Goal: Task Accomplishment & Management: Use online tool/utility

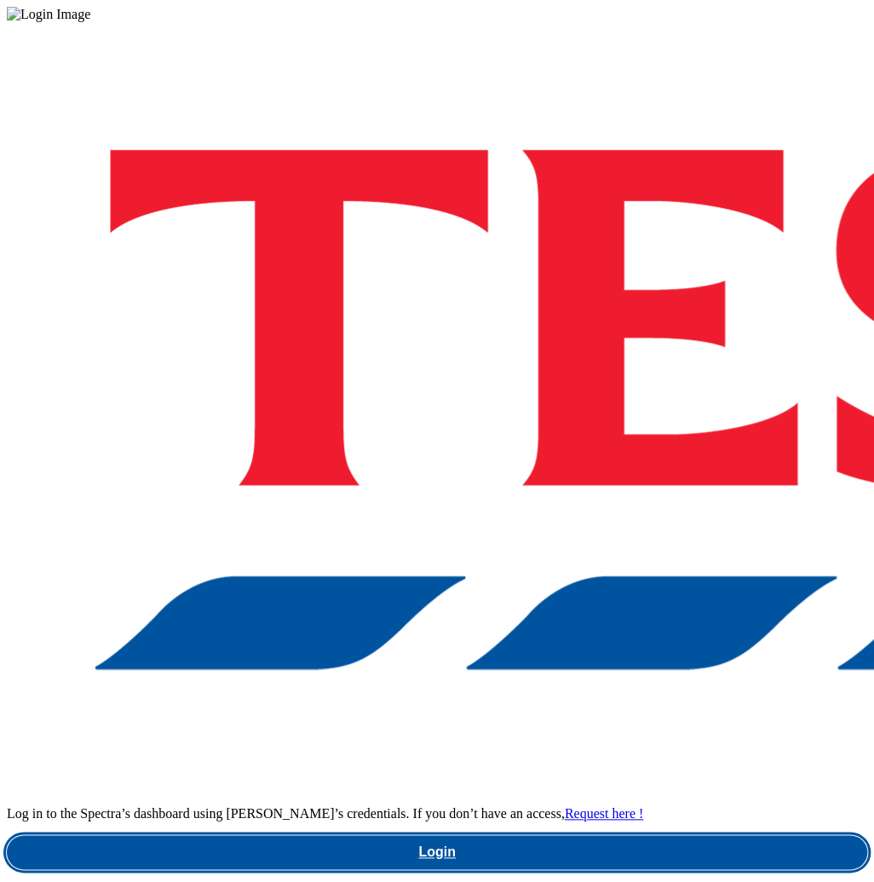
drag, startPoint x: 633, startPoint y: 499, endPoint x: 622, endPoint y: 497, distance: 11.4
click at [632, 835] on link "Login" at bounding box center [437, 852] width 861 height 34
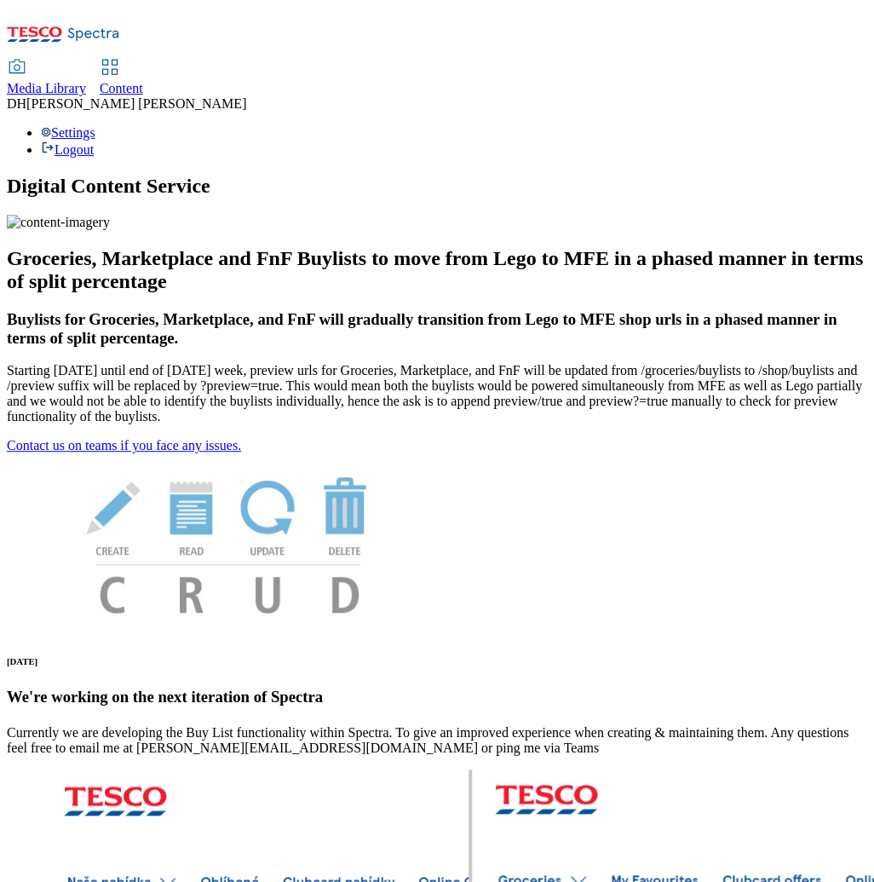
click at [86, 81] on span "Media Library" at bounding box center [46, 88] width 79 height 14
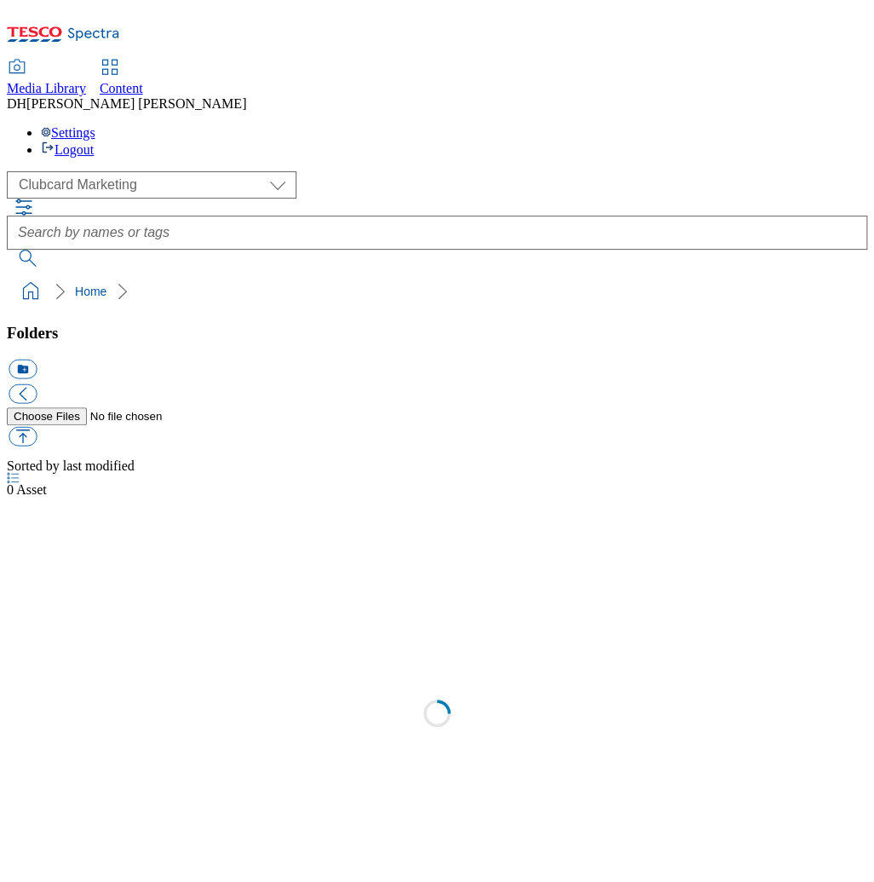
scroll to position [3, 0]
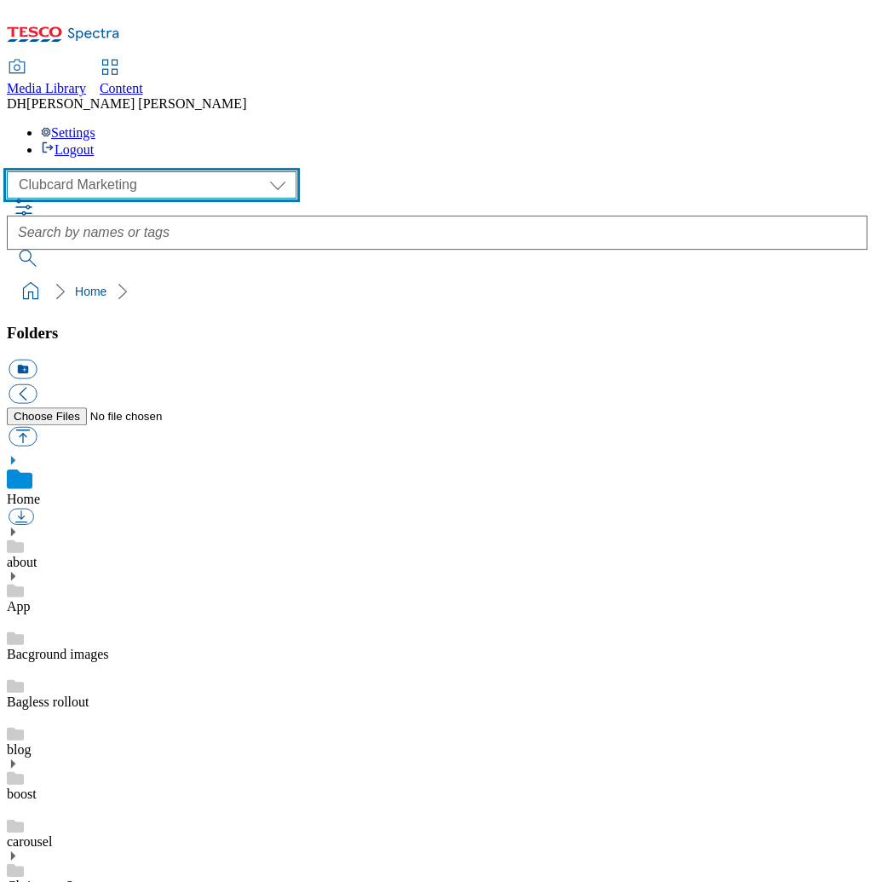
click at [111, 171] on select "Clubcard Marketing Demo Dotcom [GEOGRAPHIC_DATA] Emails GHS Marketing UK GHS Pr…" at bounding box center [152, 184] width 290 height 27
select select "flare-ghs-mktg"
click at [12, 171] on select "Clubcard Marketing Demo Dotcom [GEOGRAPHIC_DATA] Emails GHS Marketing UK GHS Pr…" at bounding box center [152, 184] width 290 height 27
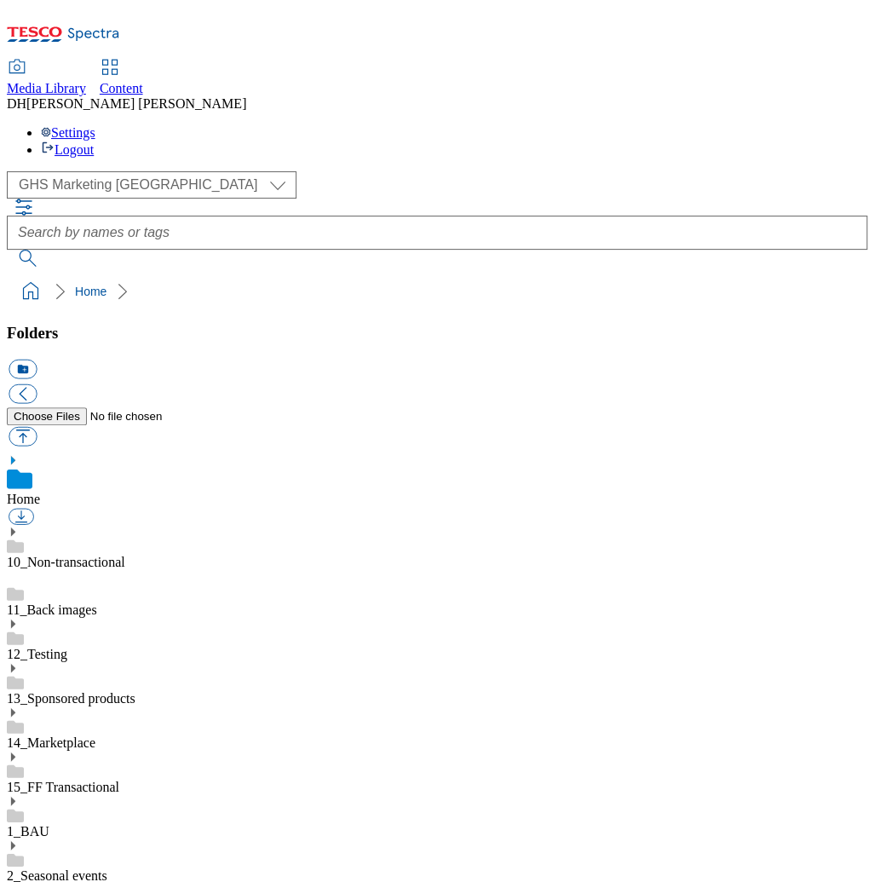
click at [19, 795] on icon at bounding box center [13, 801] width 12 height 12
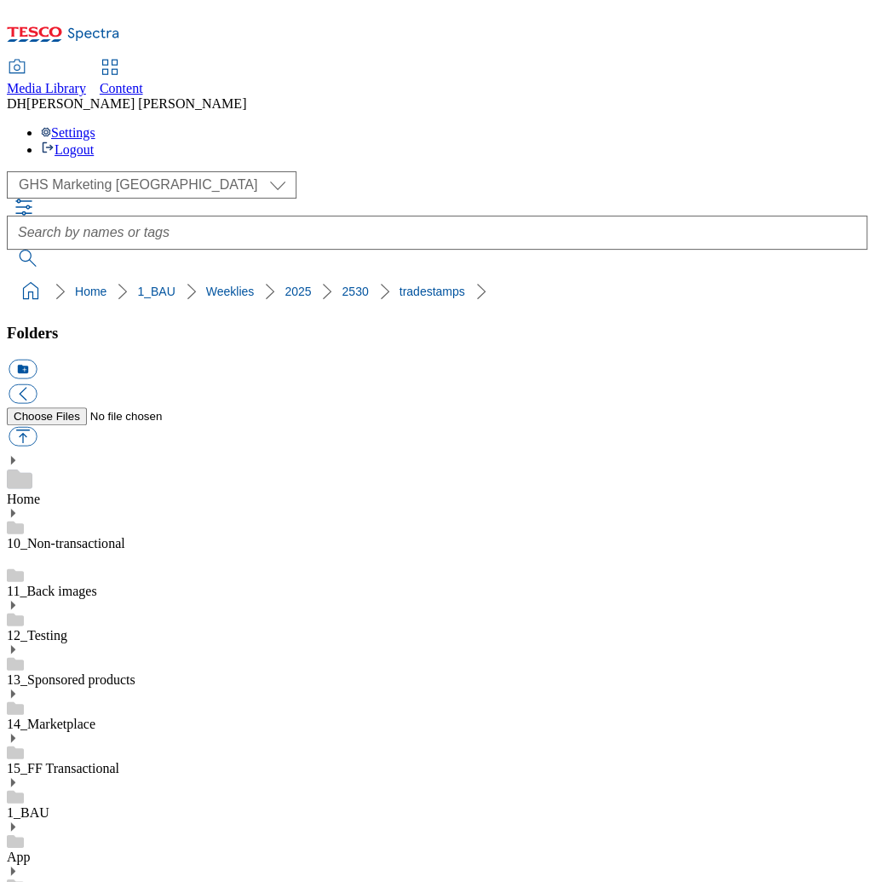
click at [143, 81] on span "Content" at bounding box center [121, 88] width 43 height 14
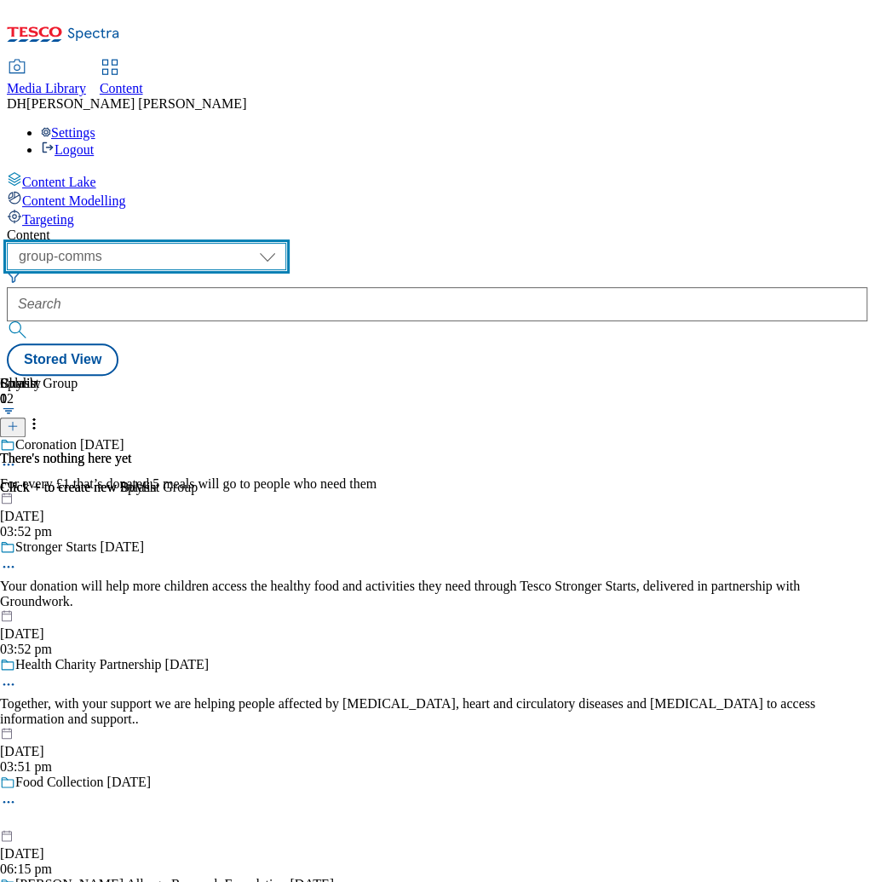
click at [285, 243] on select "dotcom-cz dotcom-hu dotcom-sk fnf-uk ghs-roi ghs-uk group-comms ighs-cz ighs-hu…" at bounding box center [147, 256] width 280 height 27
select select "ghs-[GEOGRAPHIC_DATA]"
click at [222, 243] on select "dotcom-cz dotcom-hu dotcom-sk fnf-uk ghs-roi ghs-uk group-comms ighs-cz ighs-hu…" at bounding box center [147, 256] width 280 height 27
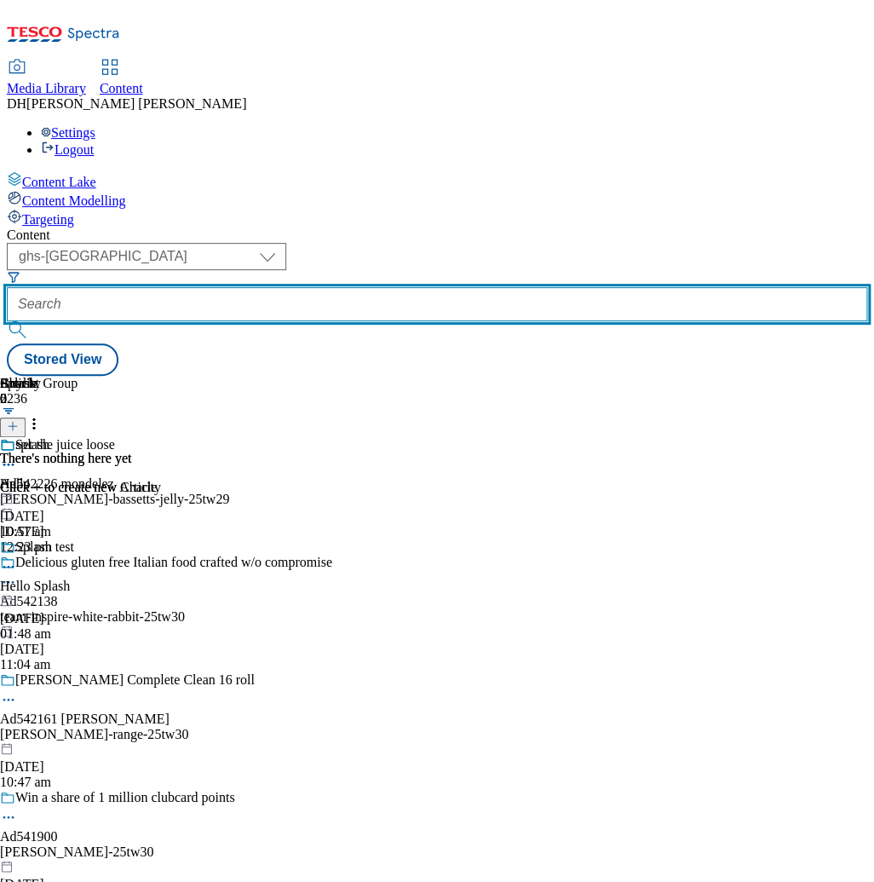
click at [464, 287] on input "text" at bounding box center [437, 304] width 861 height 34
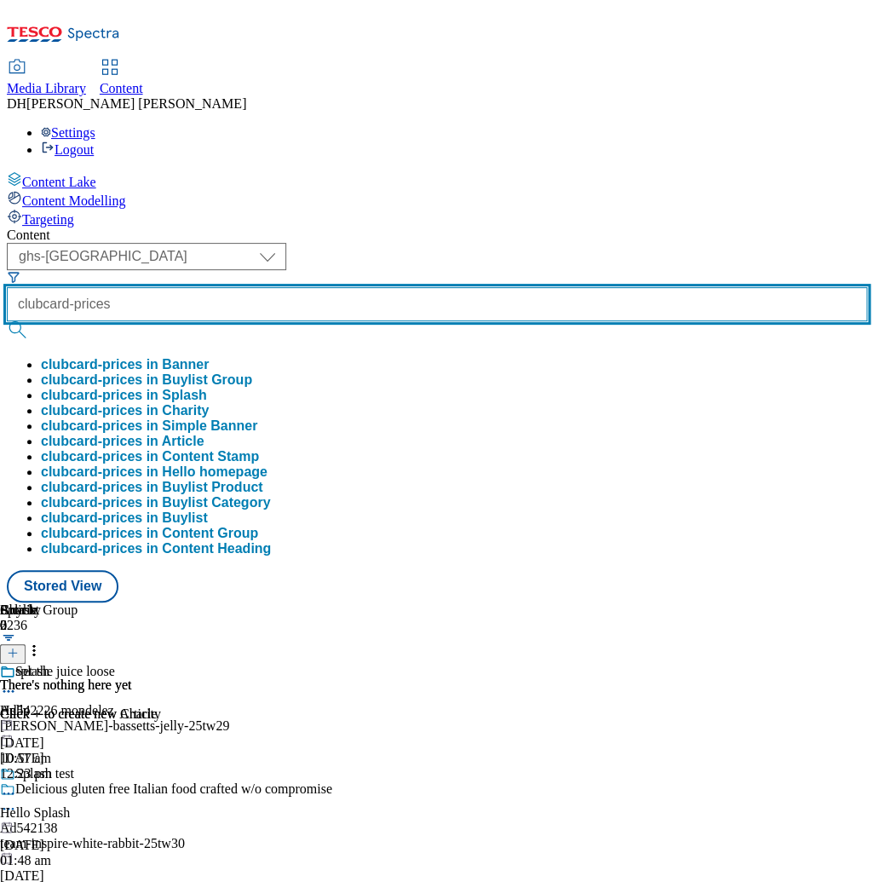
type input "clubcard-prices"
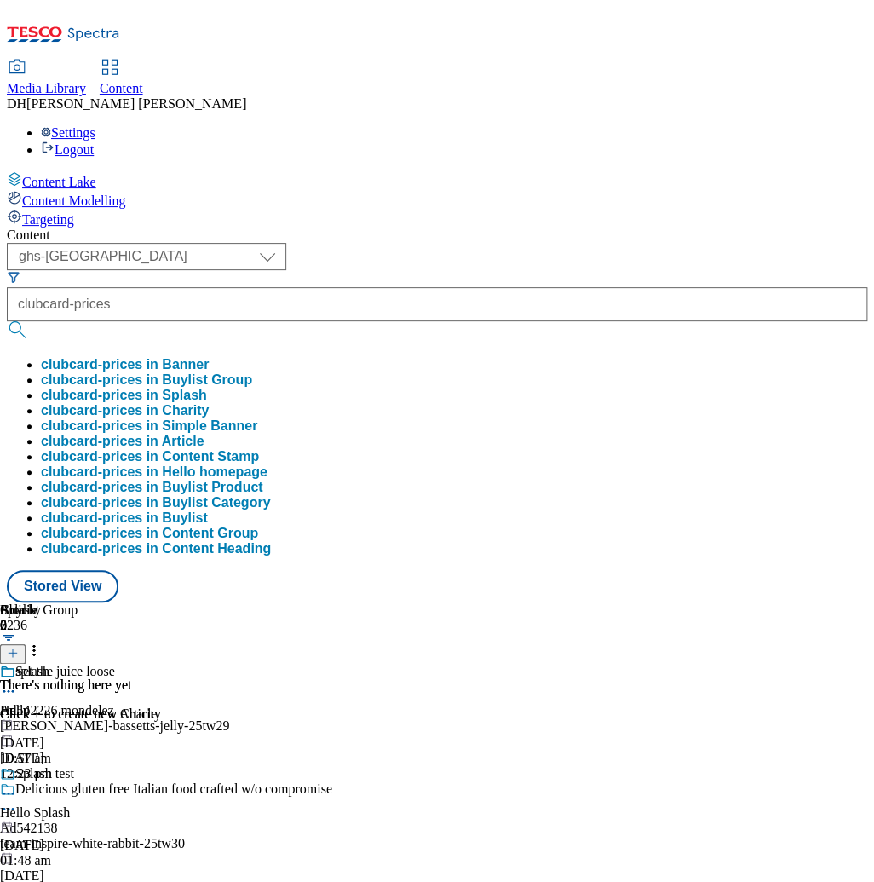
click at [252, 372] on button "clubcard-prices in Buylist Group" at bounding box center [146, 379] width 211 height 15
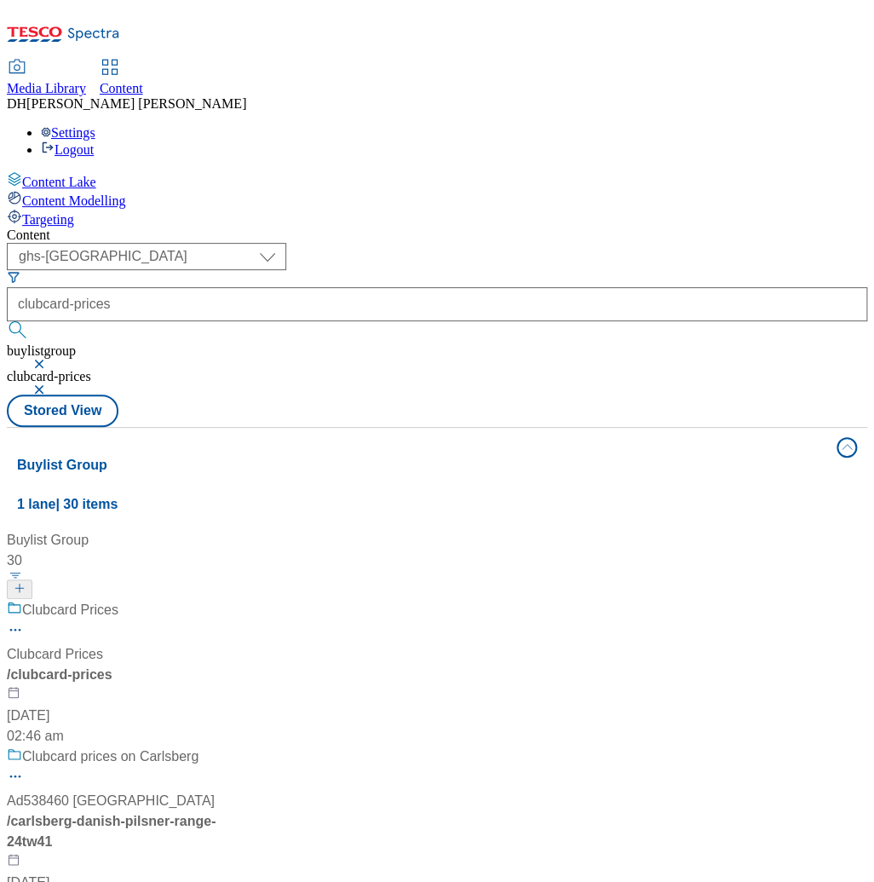
click at [220, 665] on div "/ clubcard-prices" at bounding box center [113, 675] width 213 height 20
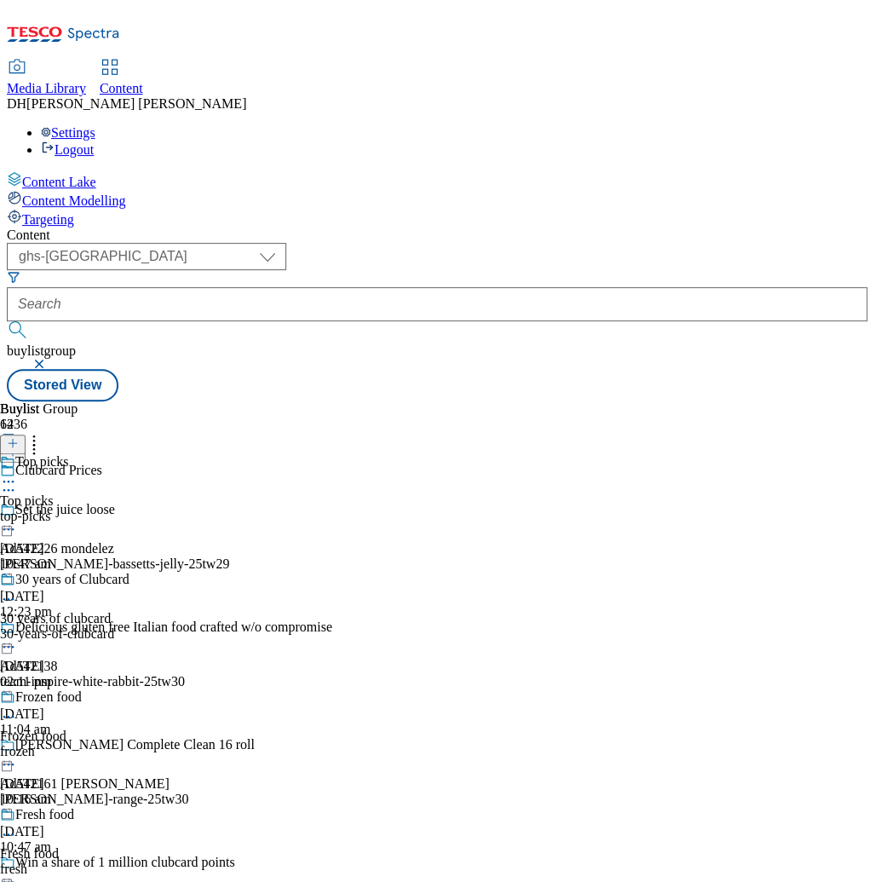
scroll to position [528, 0]
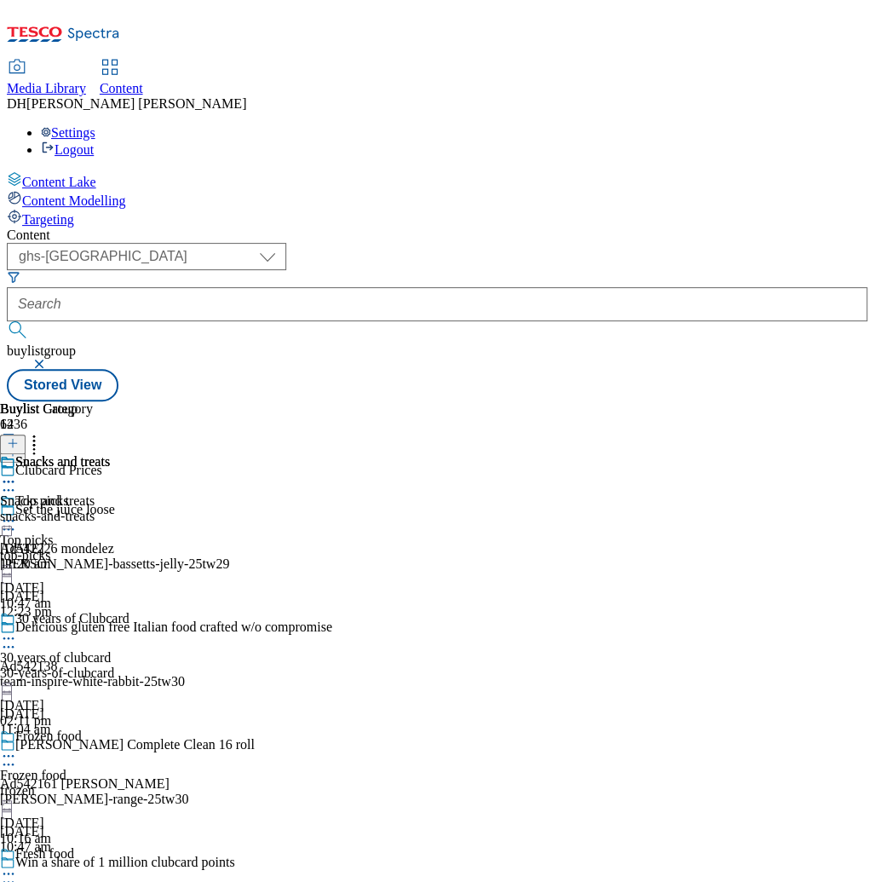
scroll to position [0, 324]
click at [110, 454] on div "Snacks and treats Snacks and treats snacks-and-treats [DATE] 11:20 am" at bounding box center [55, 513] width 110 height 118
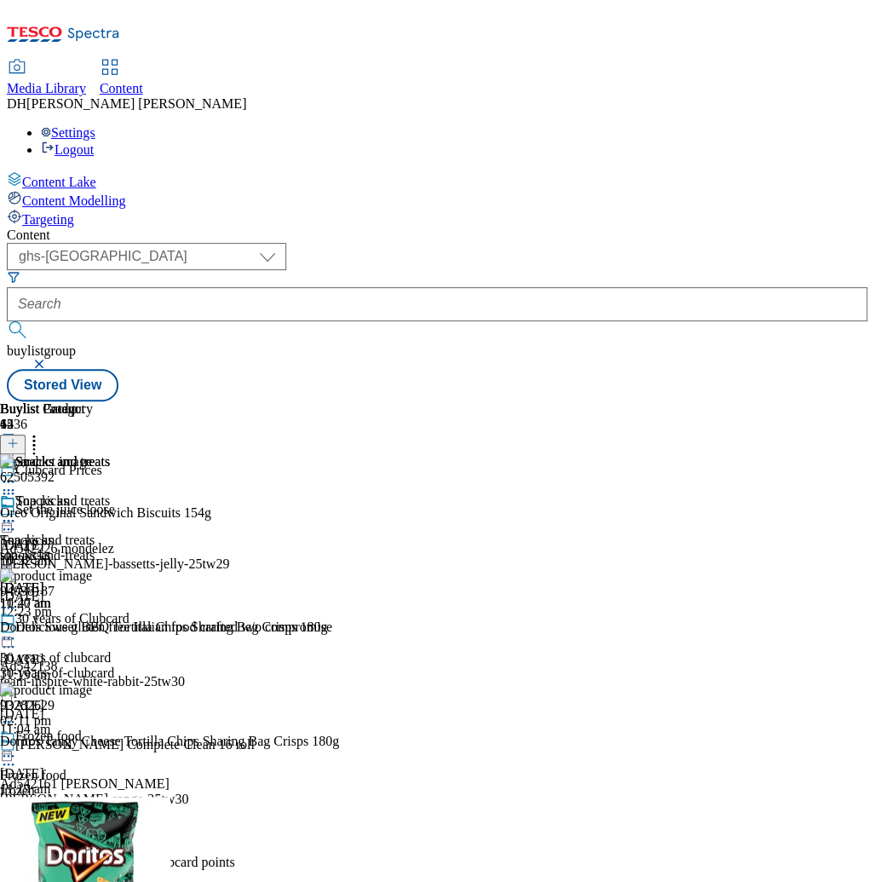
scroll to position [0, 479]
click at [17, 512] on icon at bounding box center [8, 520] width 17 height 17
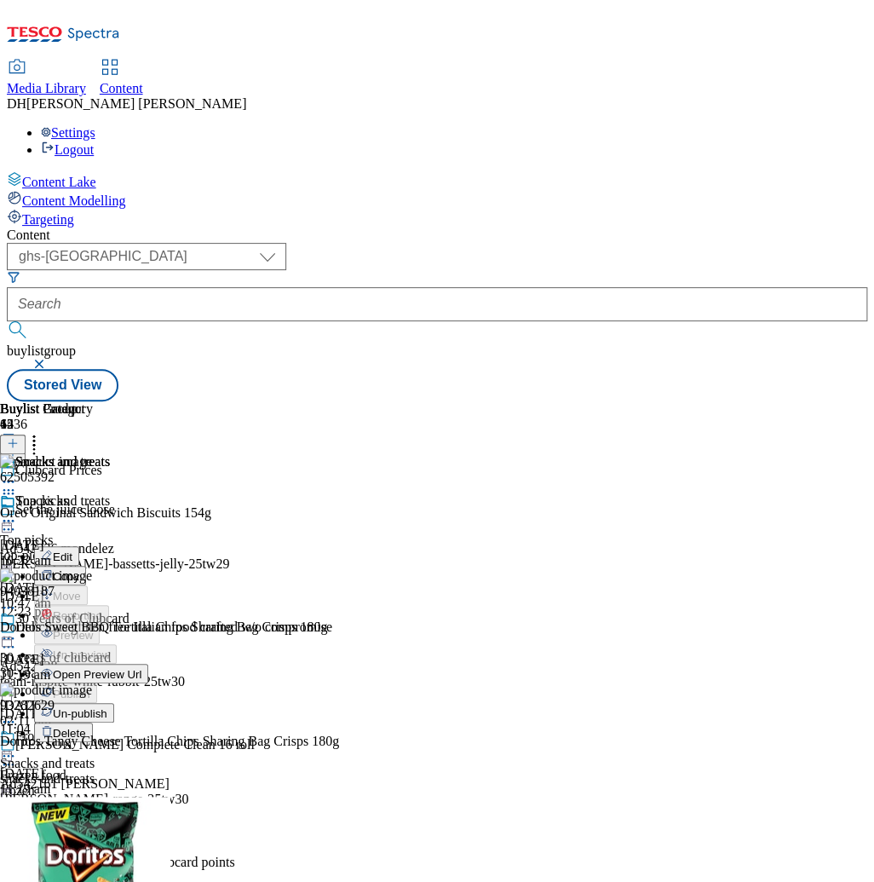
click at [107, 707] on span "Un-publish" at bounding box center [80, 713] width 55 height 13
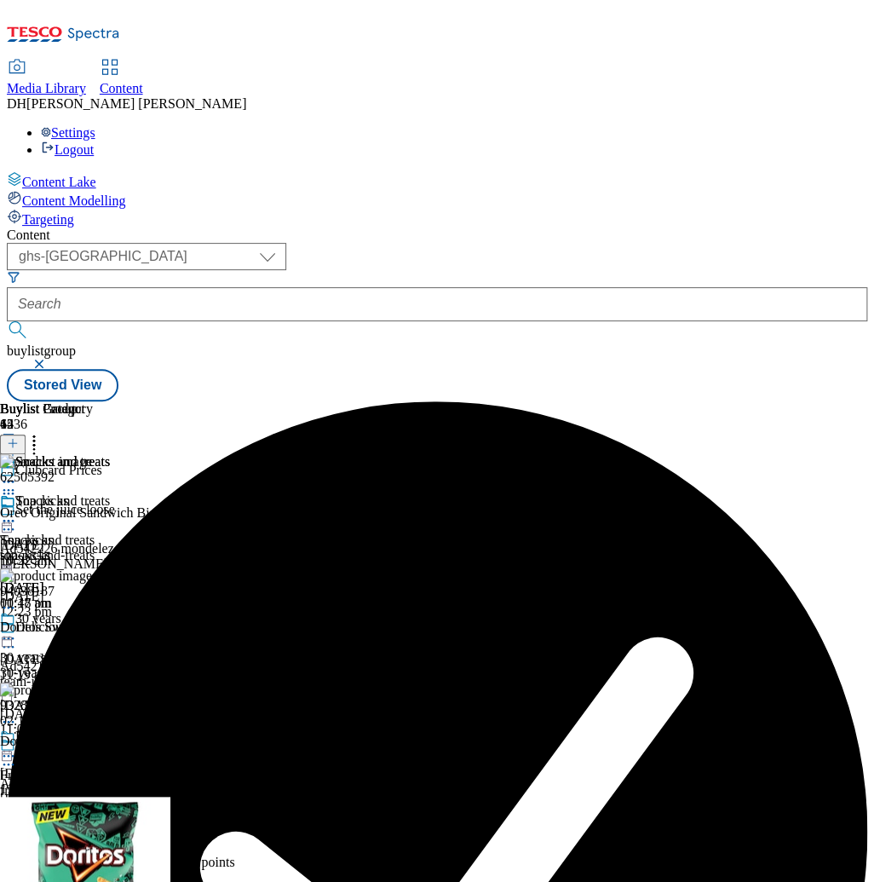
scroll to position [0, 638]
click at [19, 437] on icon at bounding box center [13, 443] width 12 height 12
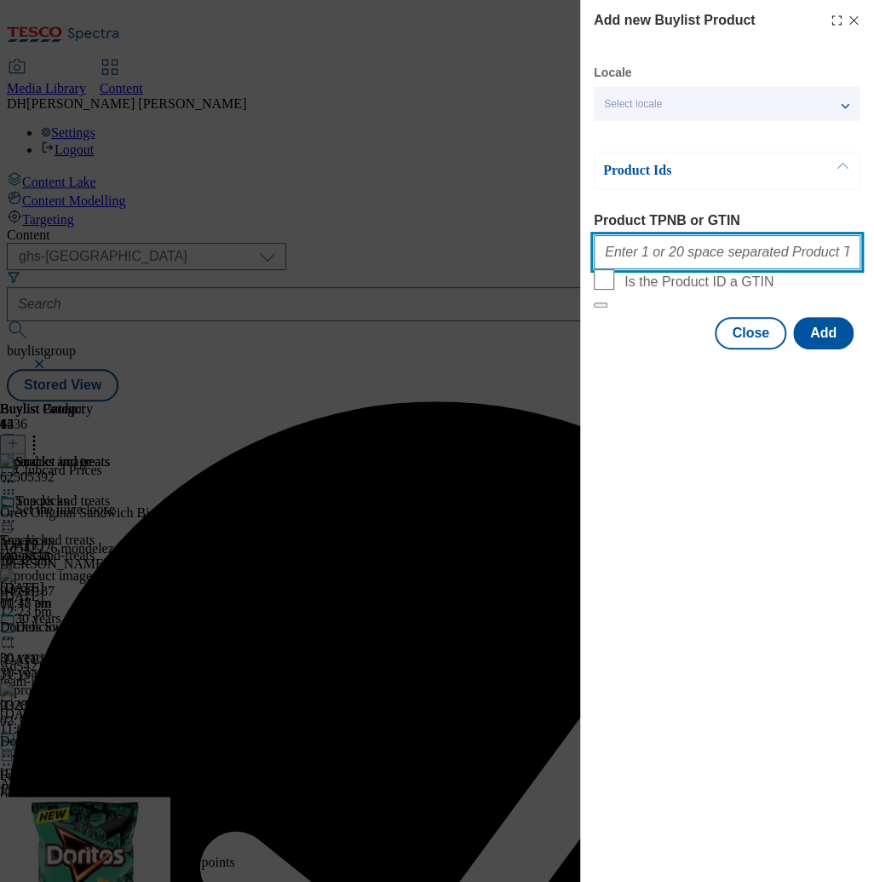
click at [661, 262] on input "Product TPNB or GTIN" at bounding box center [727, 252] width 267 height 34
paste input ""96869657 62505392 93045001""
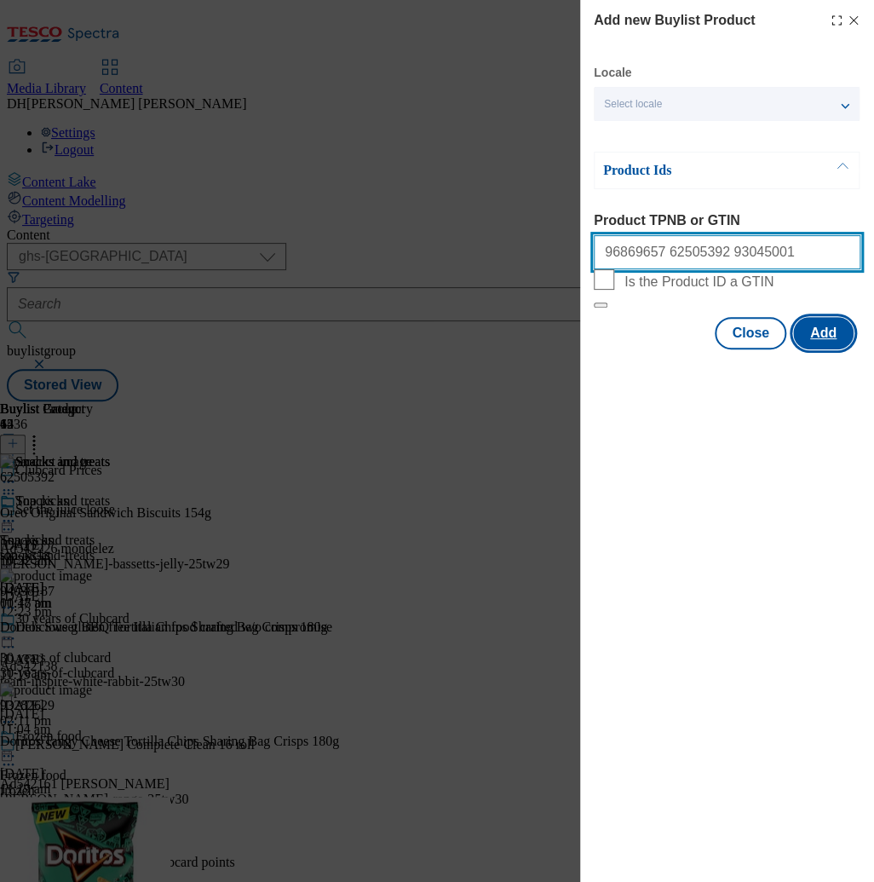
type input "96869657 62505392 93045001"
click at [817, 349] on button "Add" at bounding box center [823, 333] width 61 height 32
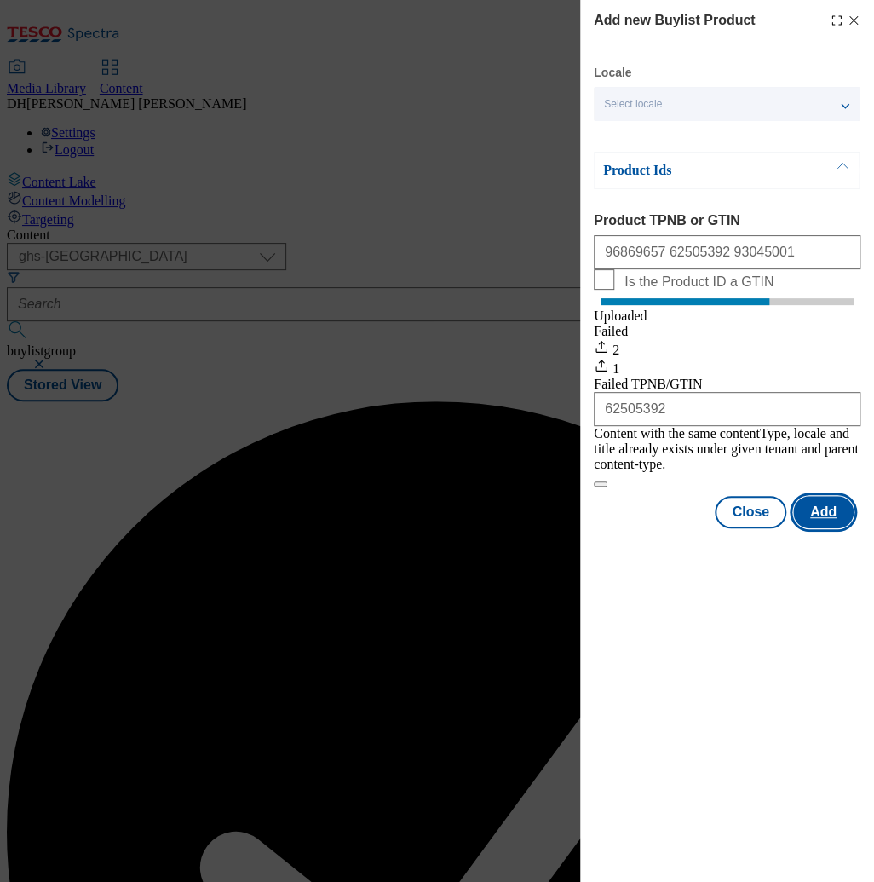
scroll to position [0, 0]
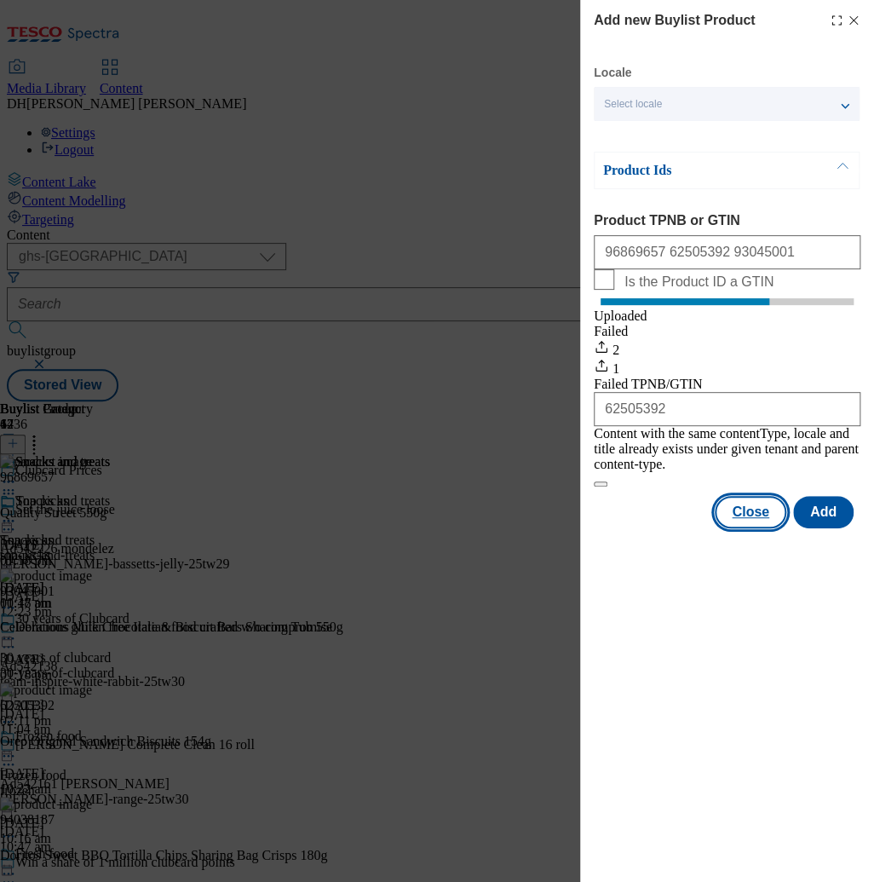
click at [751, 522] on button "Close" at bounding box center [751, 512] width 72 height 32
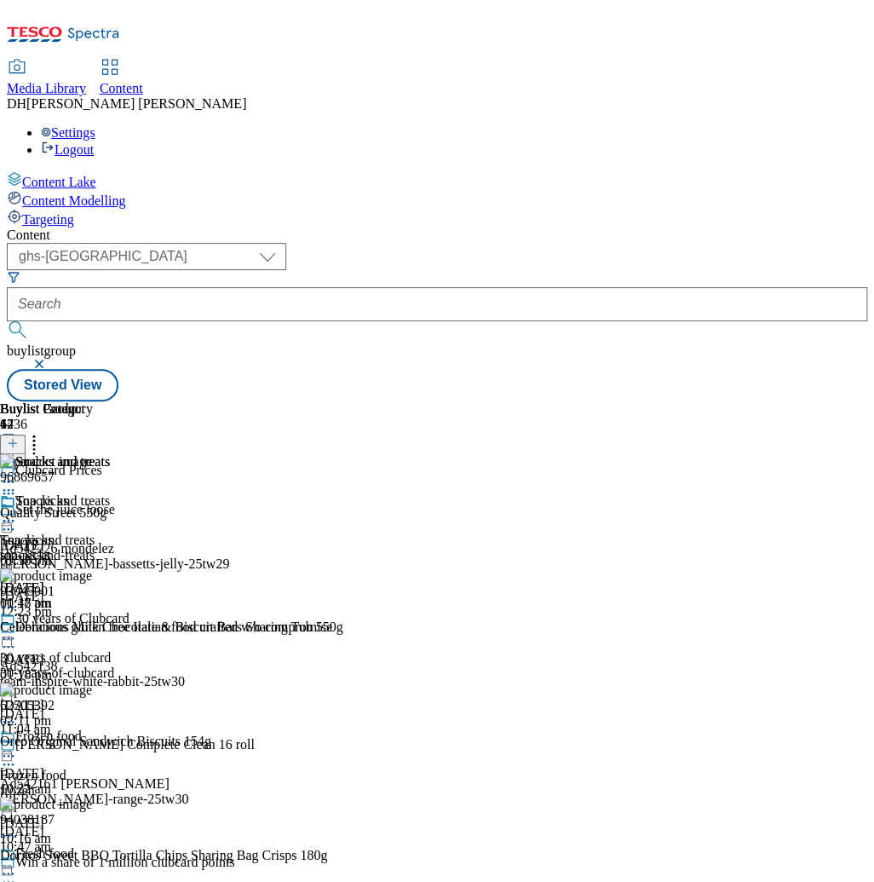
scroll to position [0, 638]
click at [43, 432] on icon at bounding box center [34, 440] width 17 height 17
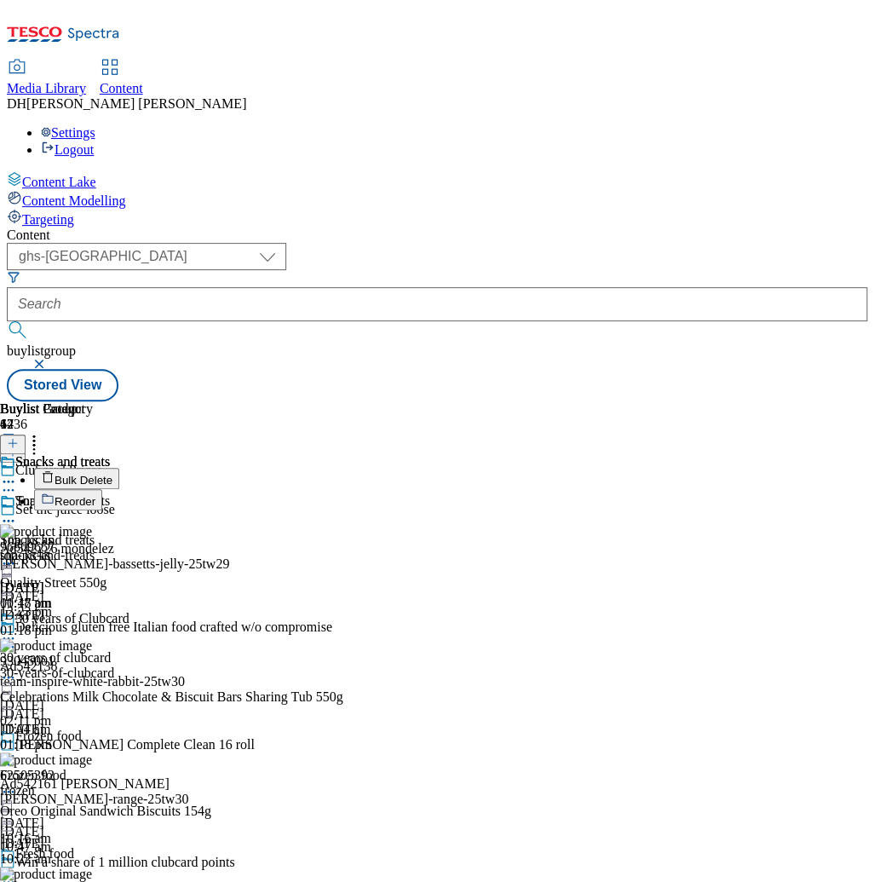
click at [95, 495] on span "Reorder" at bounding box center [75, 501] width 41 height 13
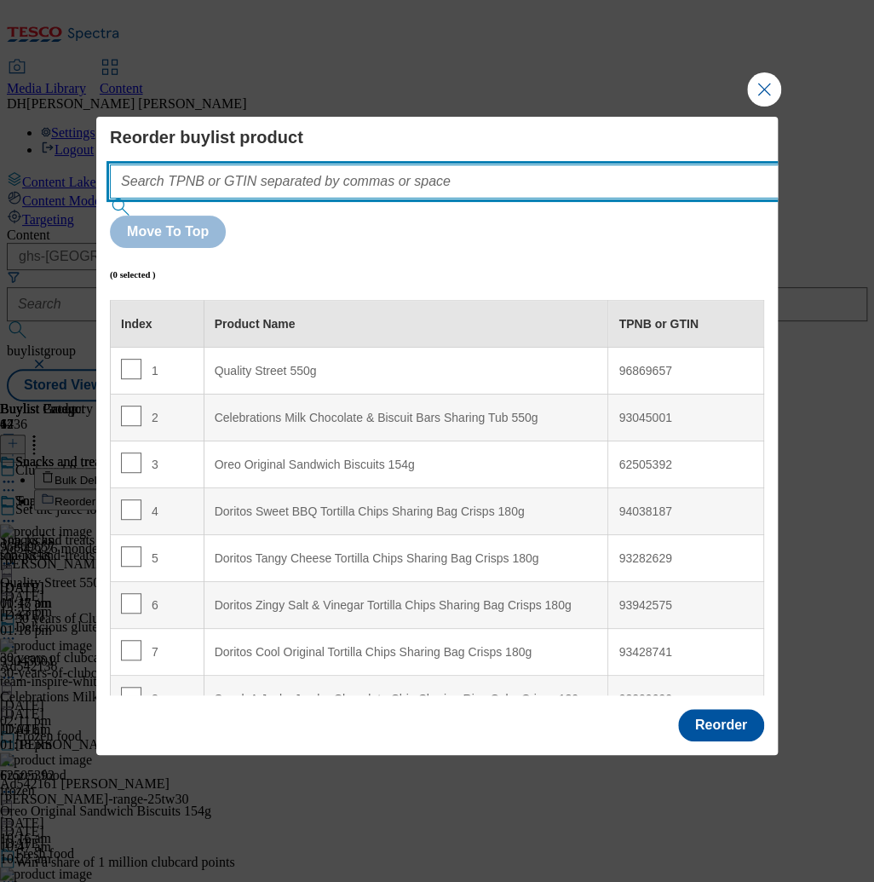
click at [314, 199] on input "Modal" at bounding box center [470, 181] width 720 height 34
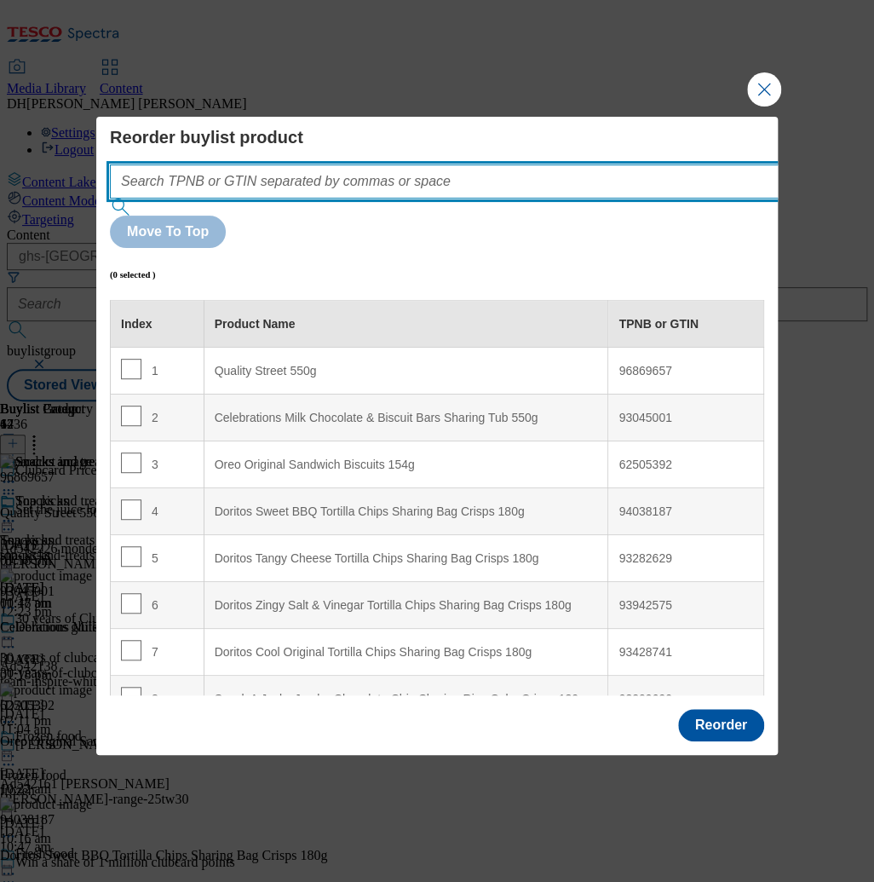
paste input ""96869657 62505392 93045001""
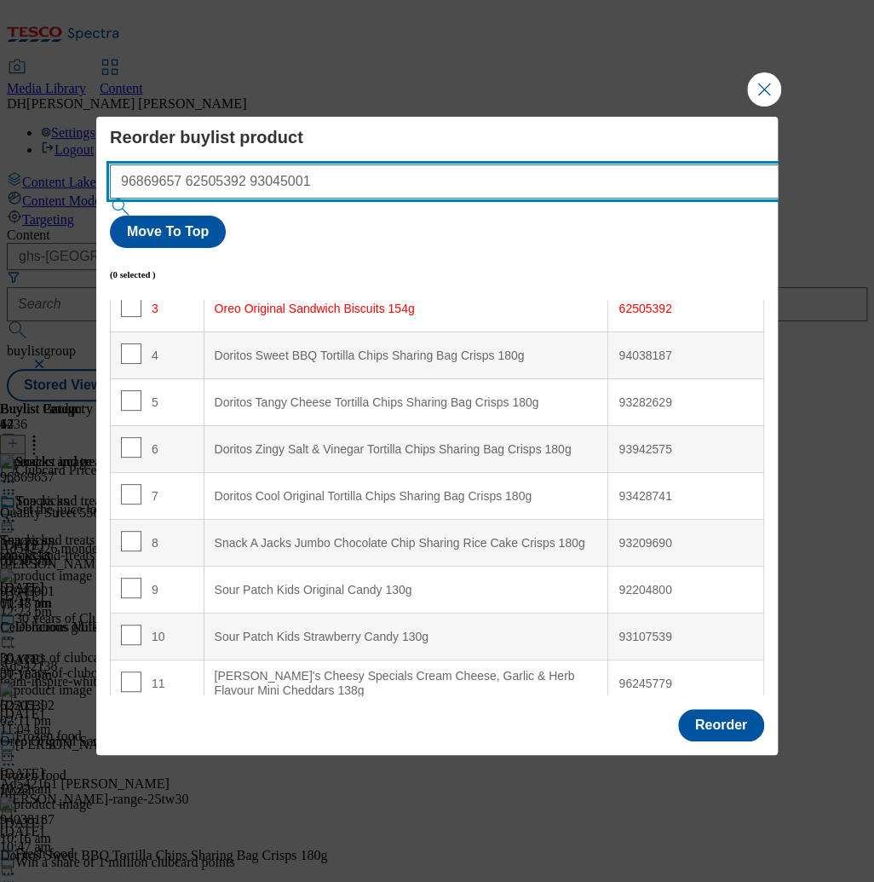
scroll to position [0, 0]
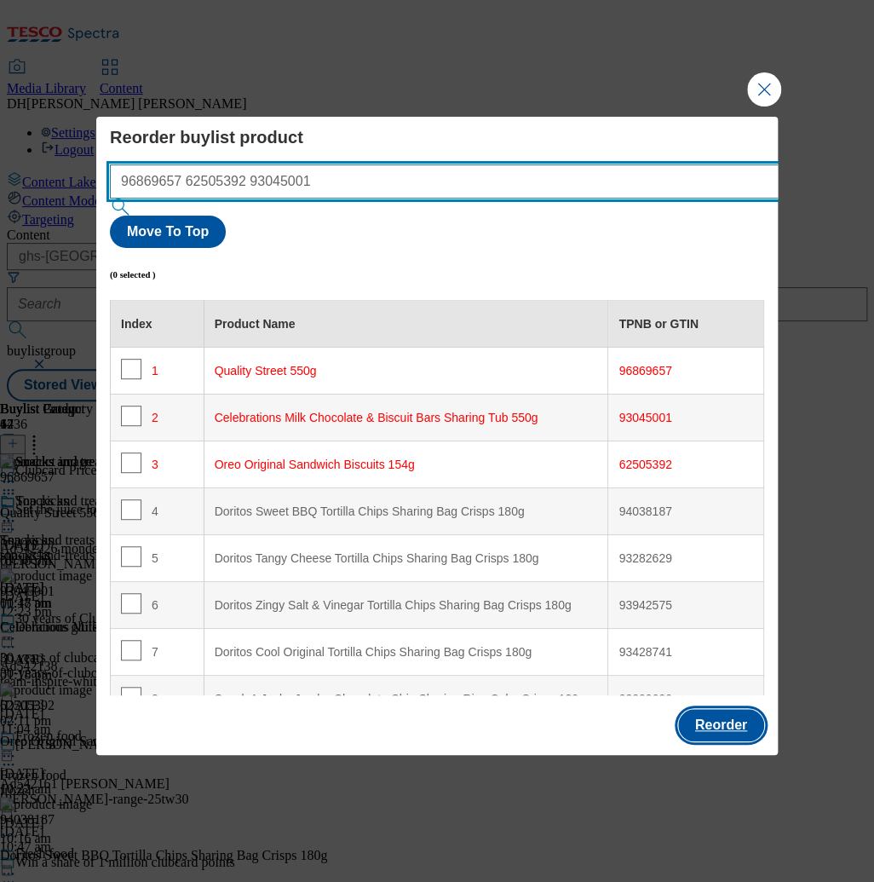
type input "96869657 62505392 93045001"
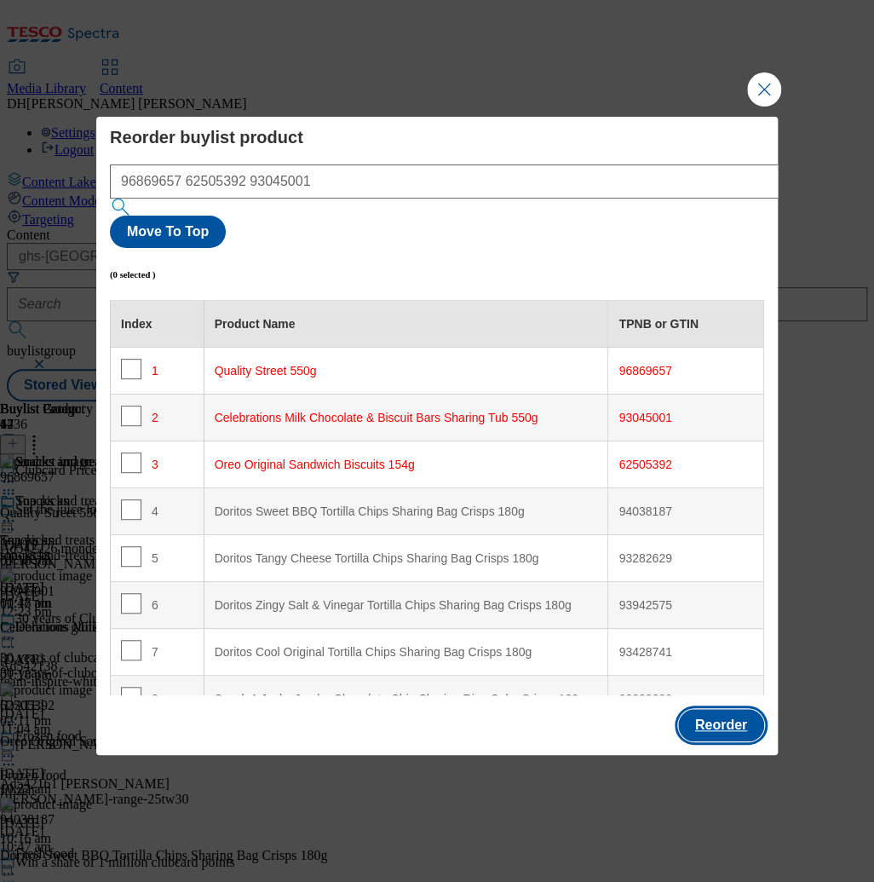
click at [714, 709] on button "Reorder" at bounding box center [721, 725] width 86 height 32
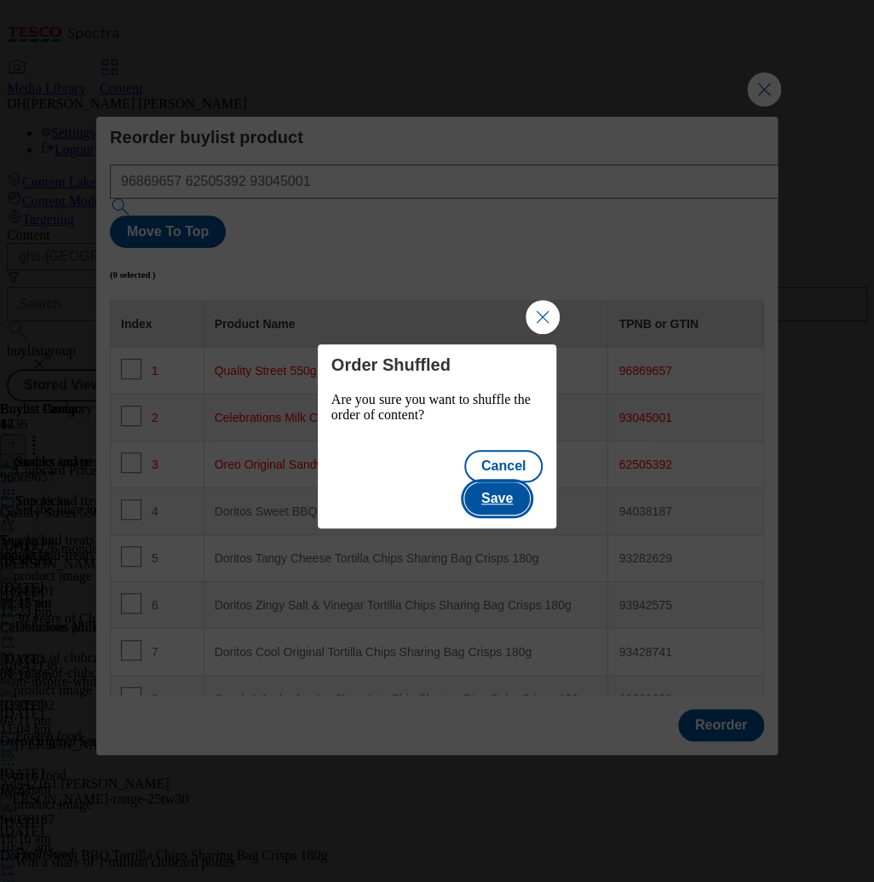
click at [514, 482] on button "Save" at bounding box center [497, 498] width 66 height 32
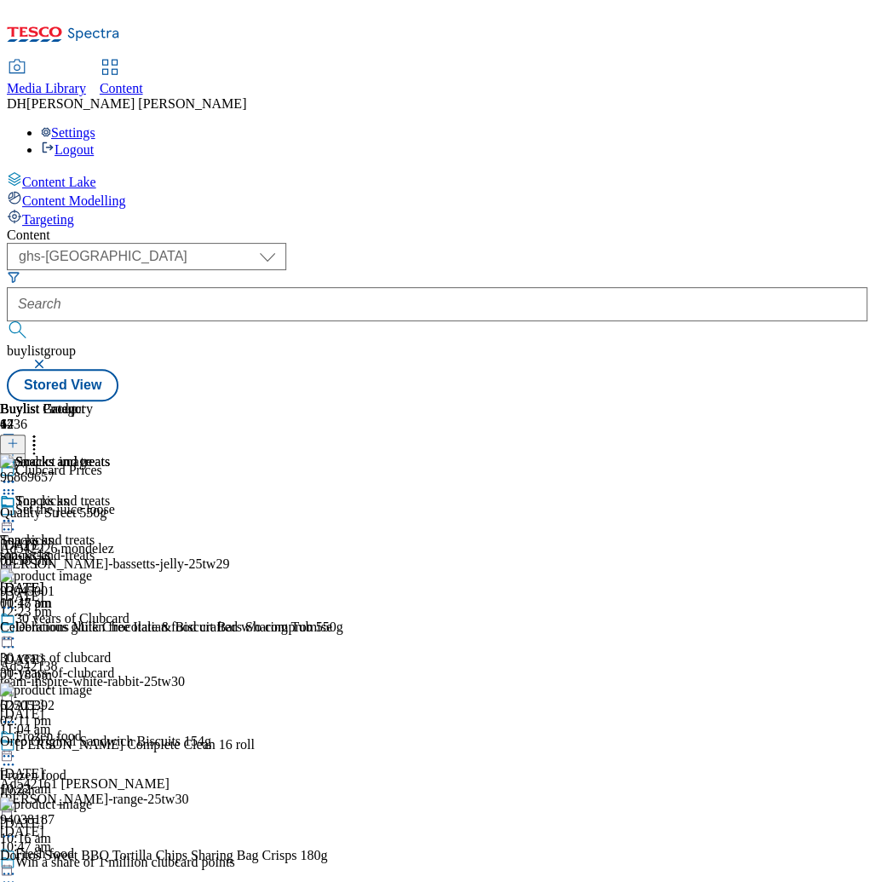
scroll to position [0, 150]
click at [17, 473] on icon at bounding box center [8, 481] width 17 height 17
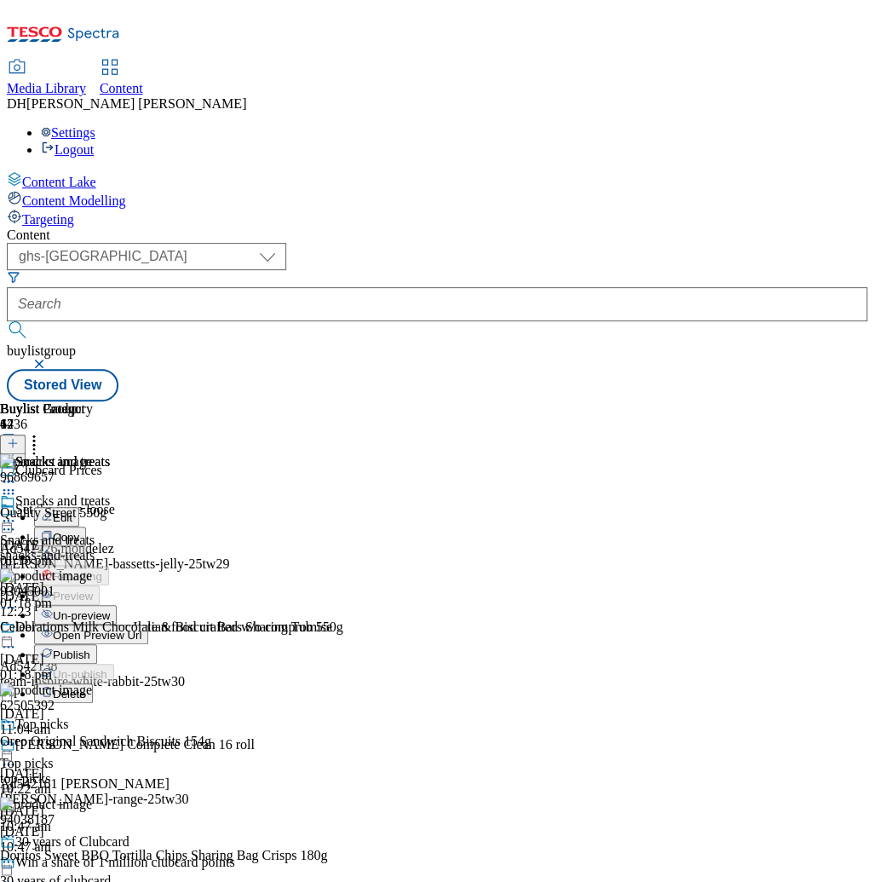
click at [110, 493] on div "Snacks and treats Snacks and treats snacks-and-treats [DATE] 01:18 pm" at bounding box center [55, 552] width 110 height 118
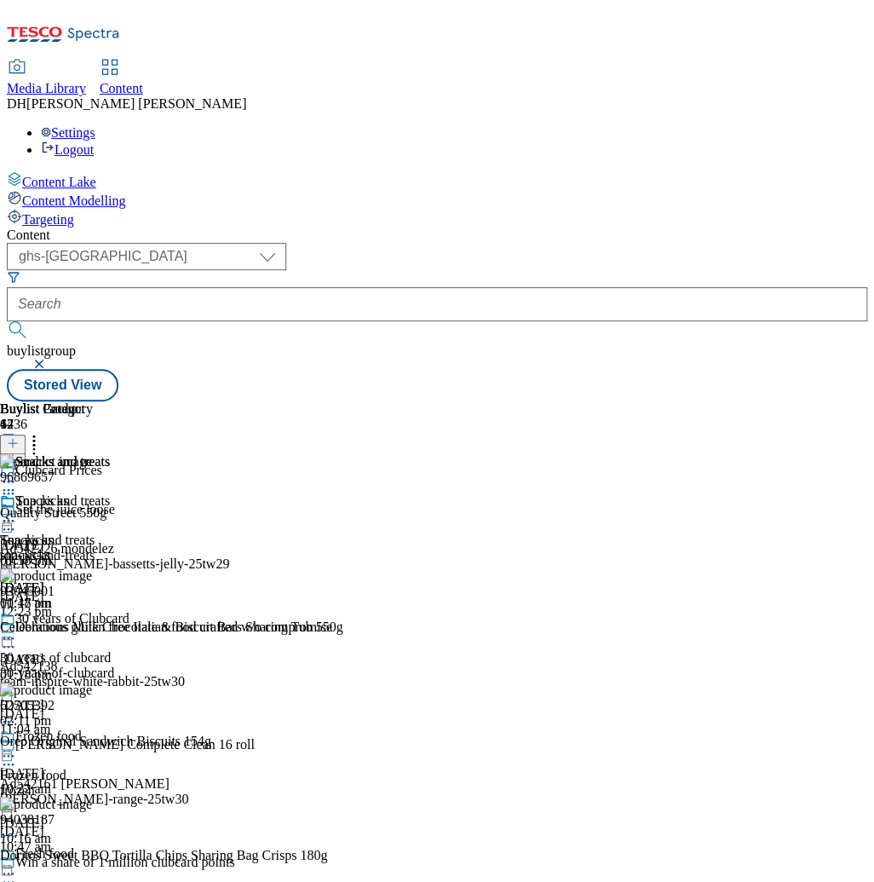
scroll to position [0, 378]
click at [14, 520] on circle at bounding box center [13, 521] width 3 height 3
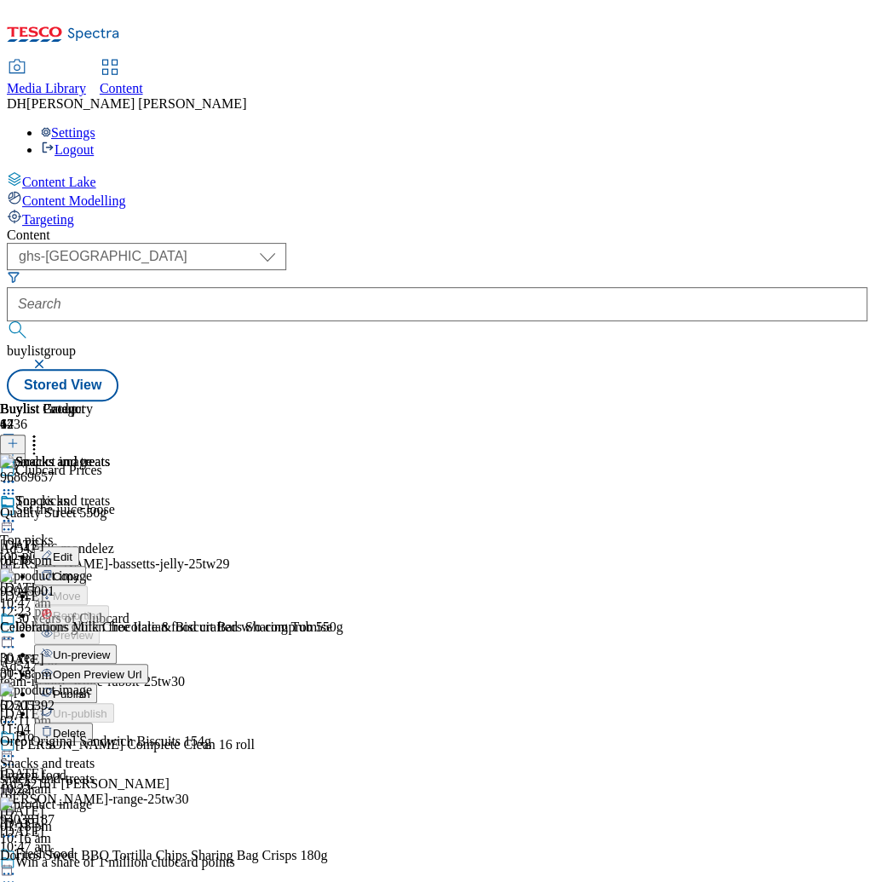
click at [72, 551] on span "Edit" at bounding box center [63, 557] width 20 height 13
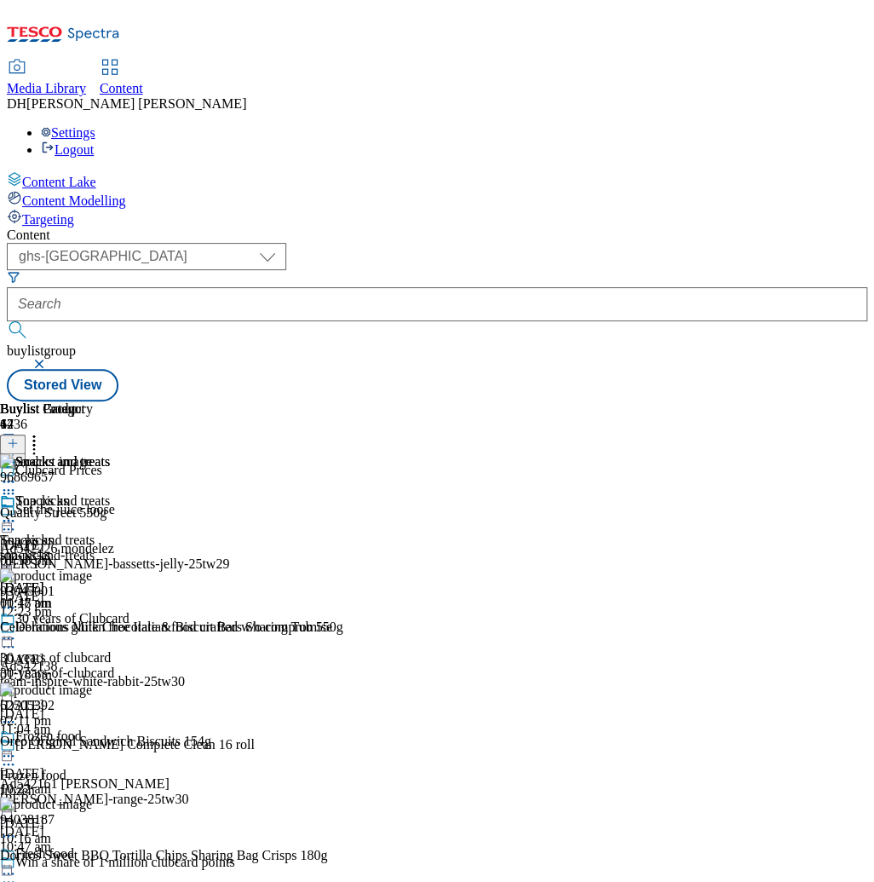
click at [17, 473] on icon at bounding box center [8, 481] width 17 height 17
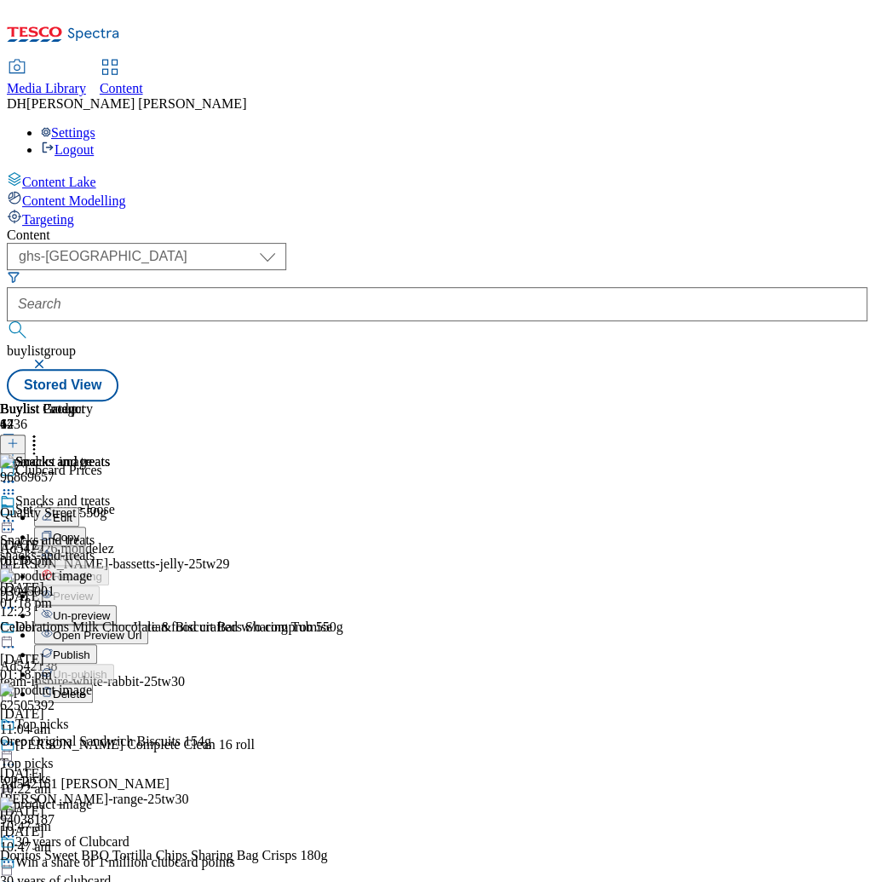
click at [72, 511] on span "Edit" at bounding box center [63, 517] width 20 height 13
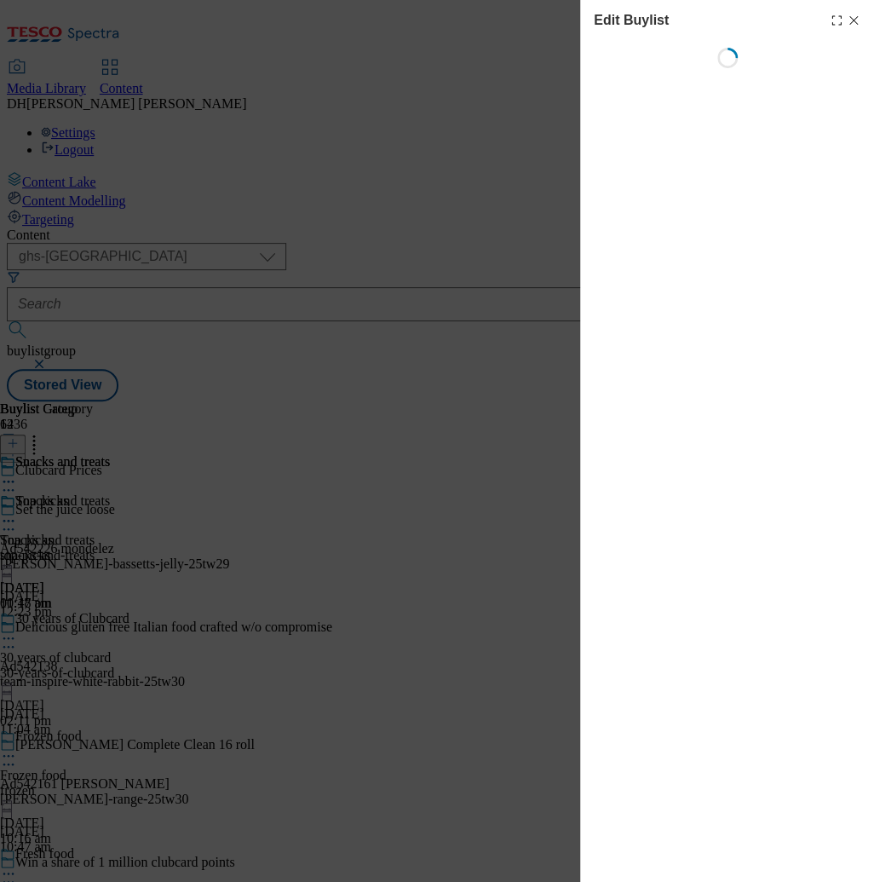
select select "evergreen"
select select "Banner"
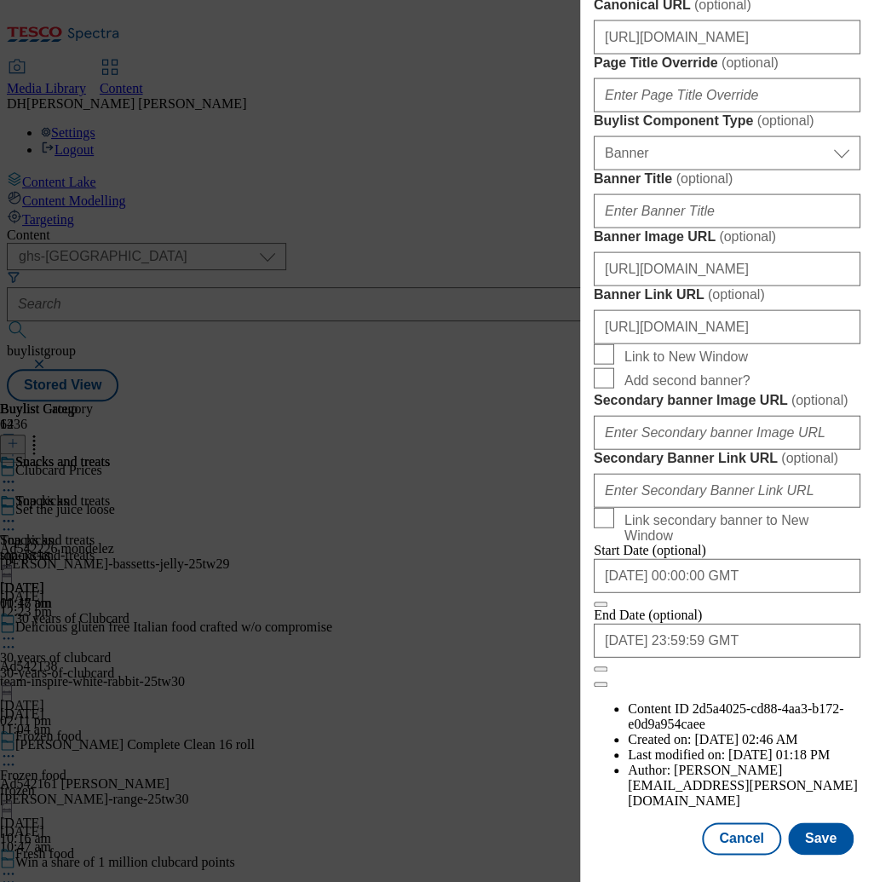
scroll to position [1673, 0]
click at [744, 845] on button "Cancel" at bounding box center [741, 838] width 78 height 32
select select "evergreen"
select select "Banner"
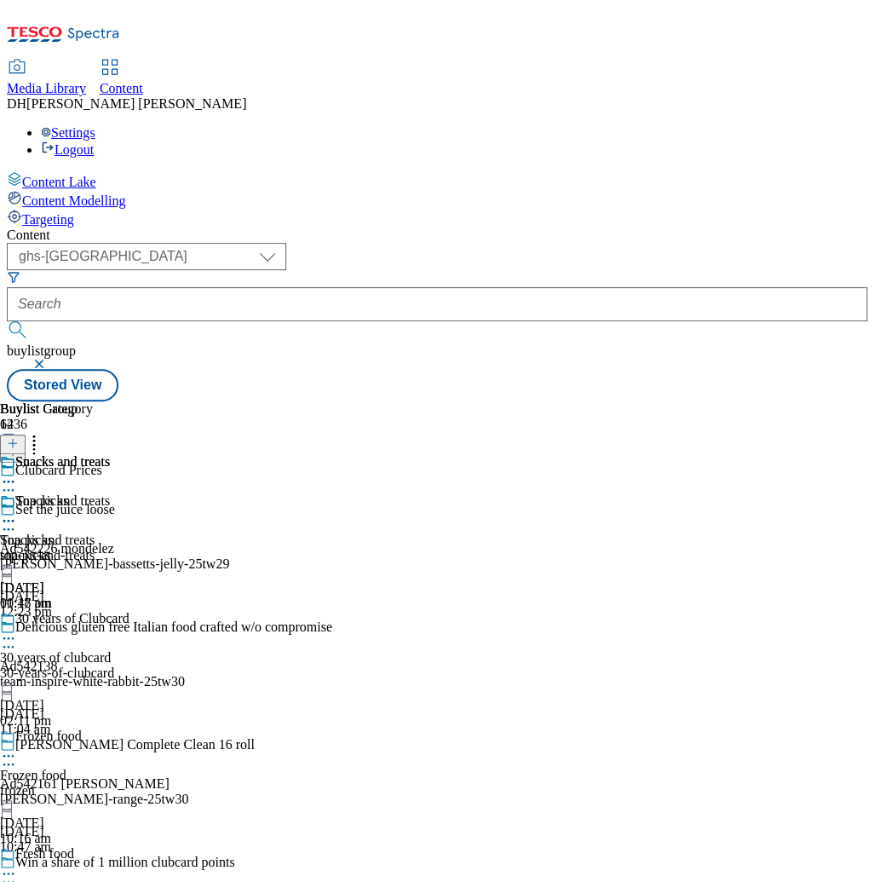
click at [10, 520] on circle at bounding box center [9, 521] width 3 height 3
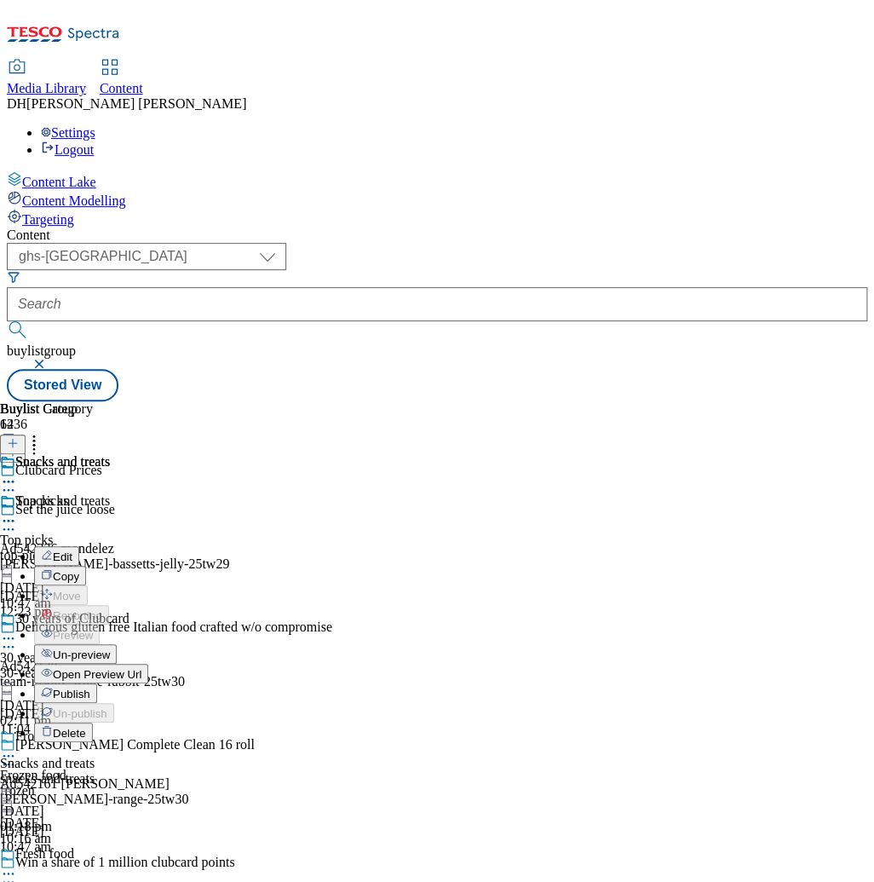
click at [90, 688] on span "Publish" at bounding box center [71, 694] width 37 height 13
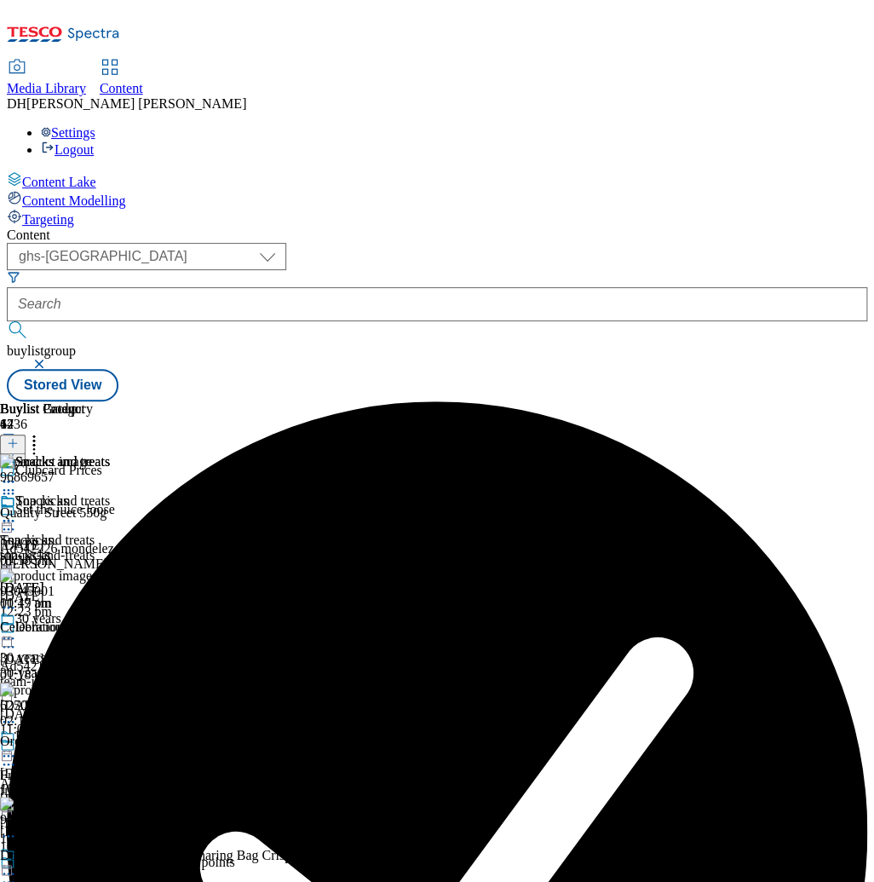
click at [10, 481] on circle at bounding box center [9, 482] width 3 height 3
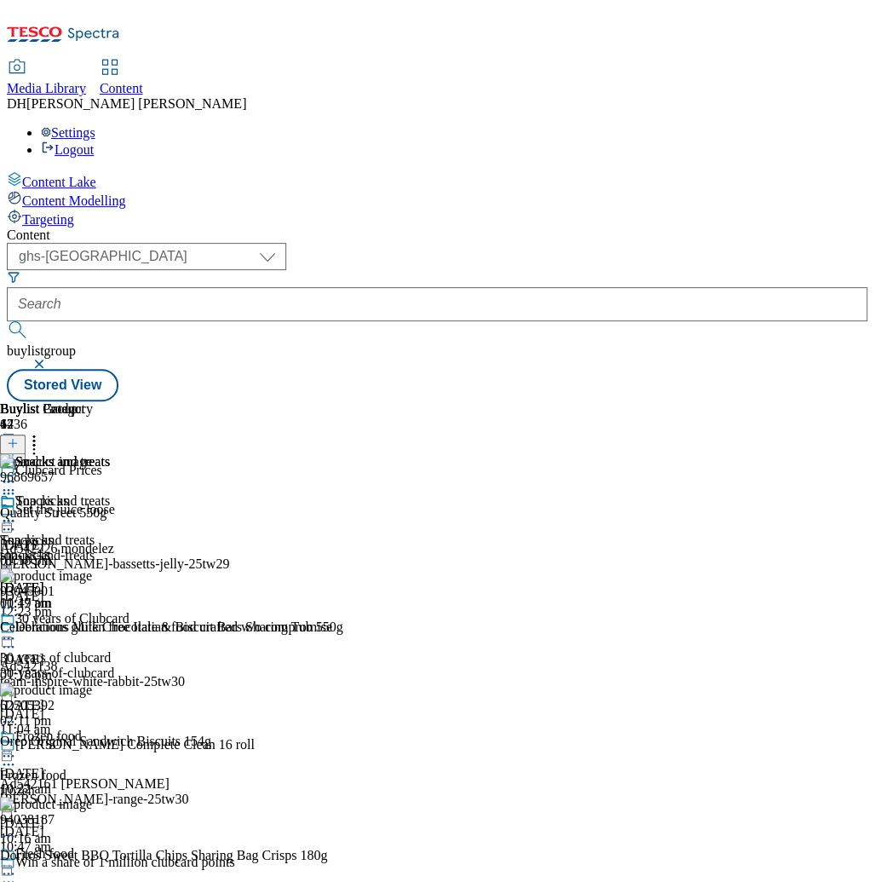
click at [8, 457] on icon at bounding box center [5, 458] width 6 height 2
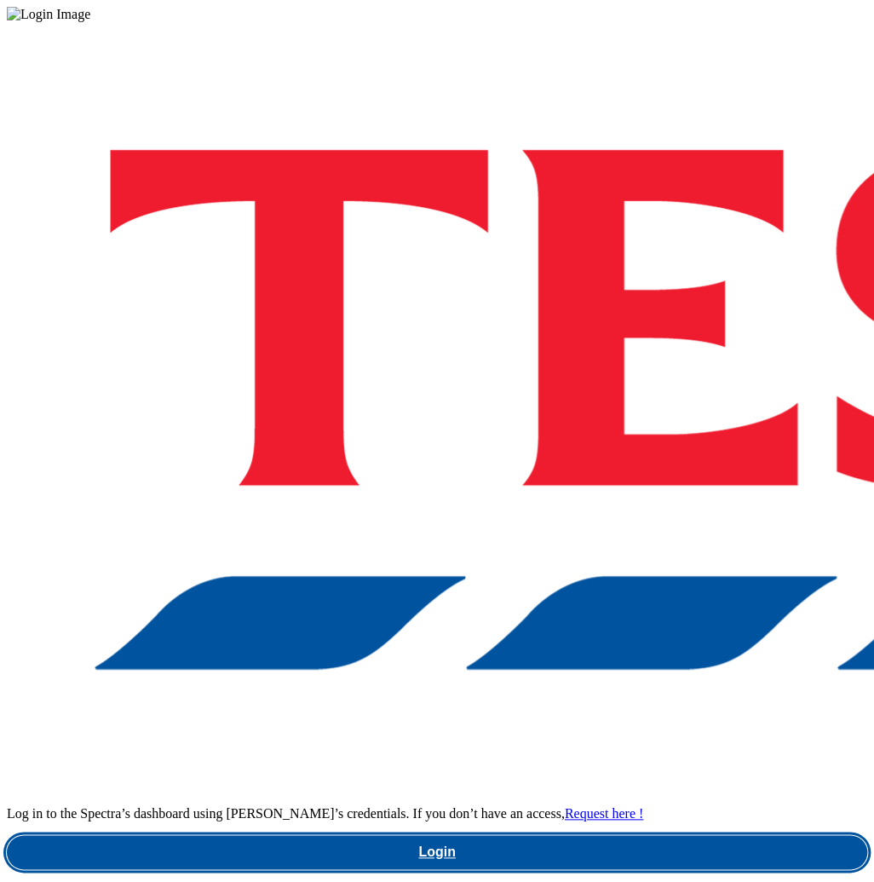
click at [632, 835] on link "Login" at bounding box center [437, 852] width 861 height 34
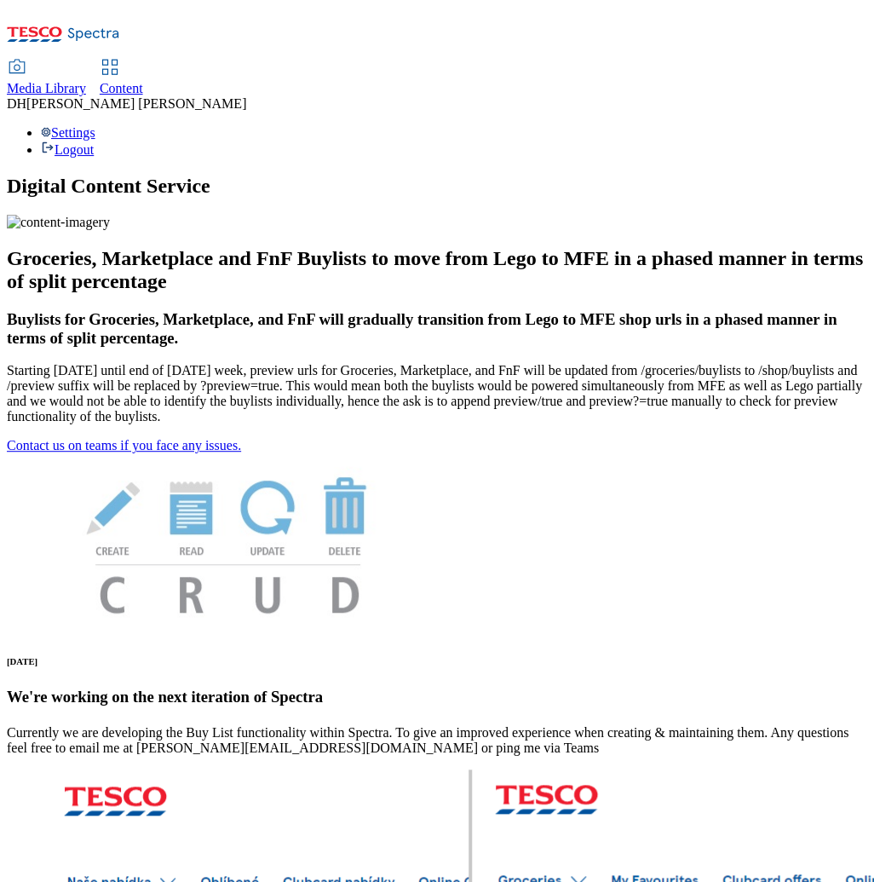
scroll to position [189, 0]
click at [86, 81] on span "Media Library" at bounding box center [46, 88] width 79 height 14
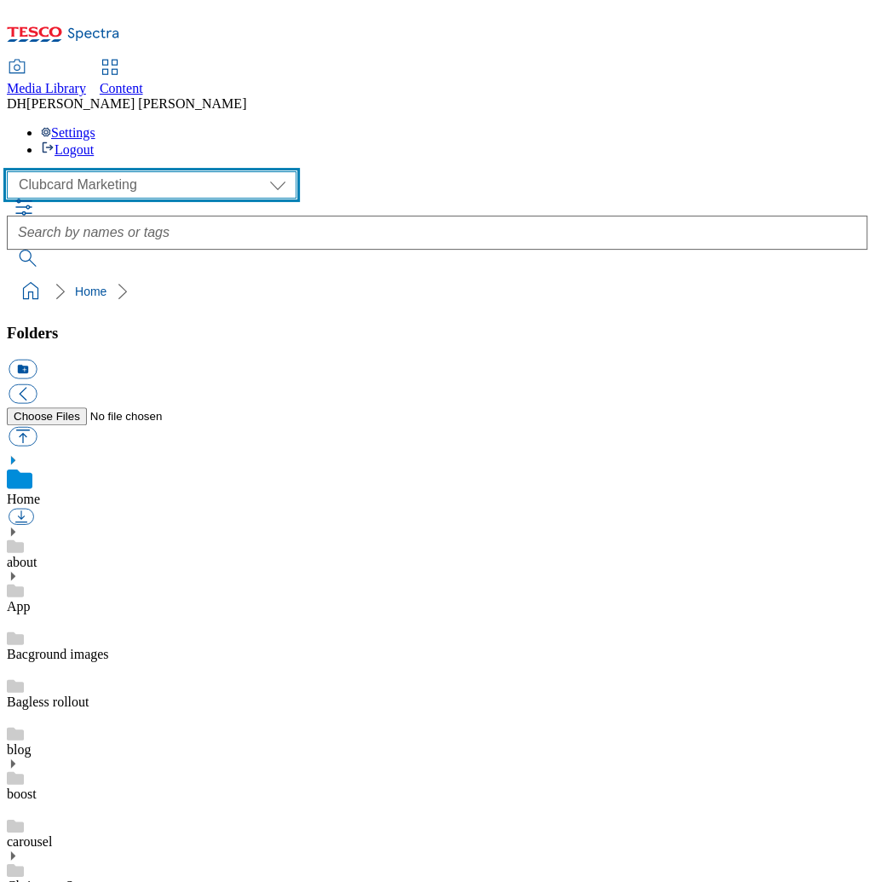
click at [155, 171] on select "Clubcard Marketing Demo Dotcom [GEOGRAPHIC_DATA] Emails GHS Marketing UK GHS Pr…" at bounding box center [152, 184] width 290 height 27
select select "flare-ghs-mktg"
click at [12, 171] on select "Clubcard Marketing Demo Dotcom [GEOGRAPHIC_DATA] Emails GHS Marketing UK GHS Pr…" at bounding box center [152, 184] width 290 height 27
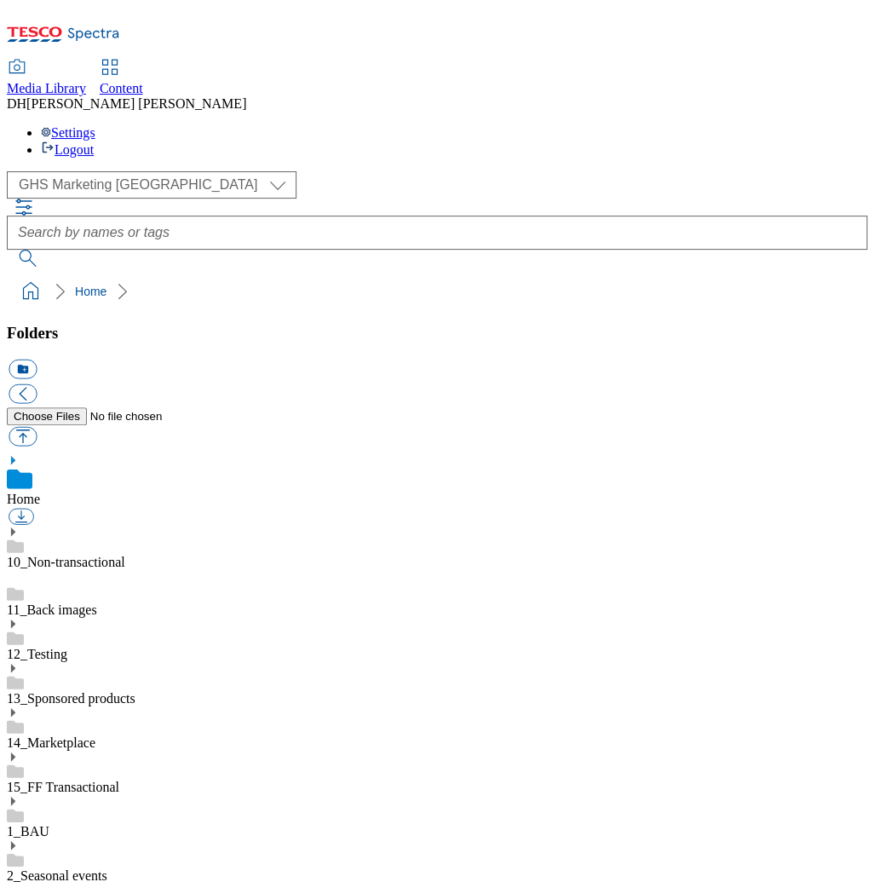
click at [15, 797] on use at bounding box center [13, 801] width 4 height 9
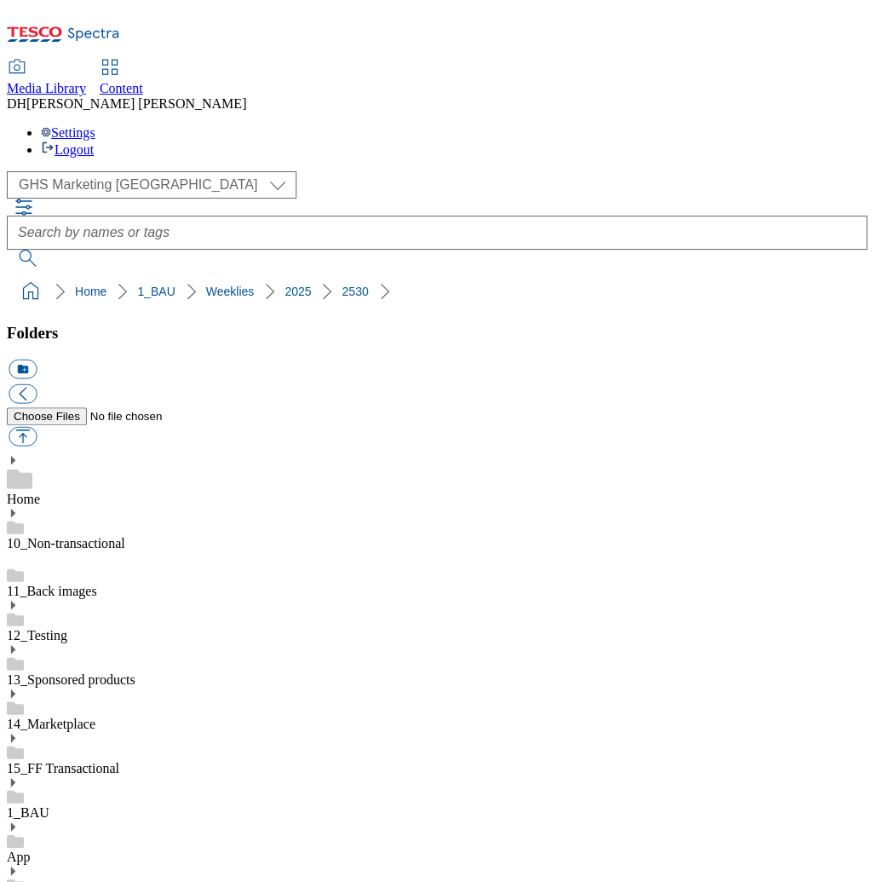
drag, startPoint x: 462, startPoint y: 702, endPoint x: 439, endPoint y: 687, distance: 27.7
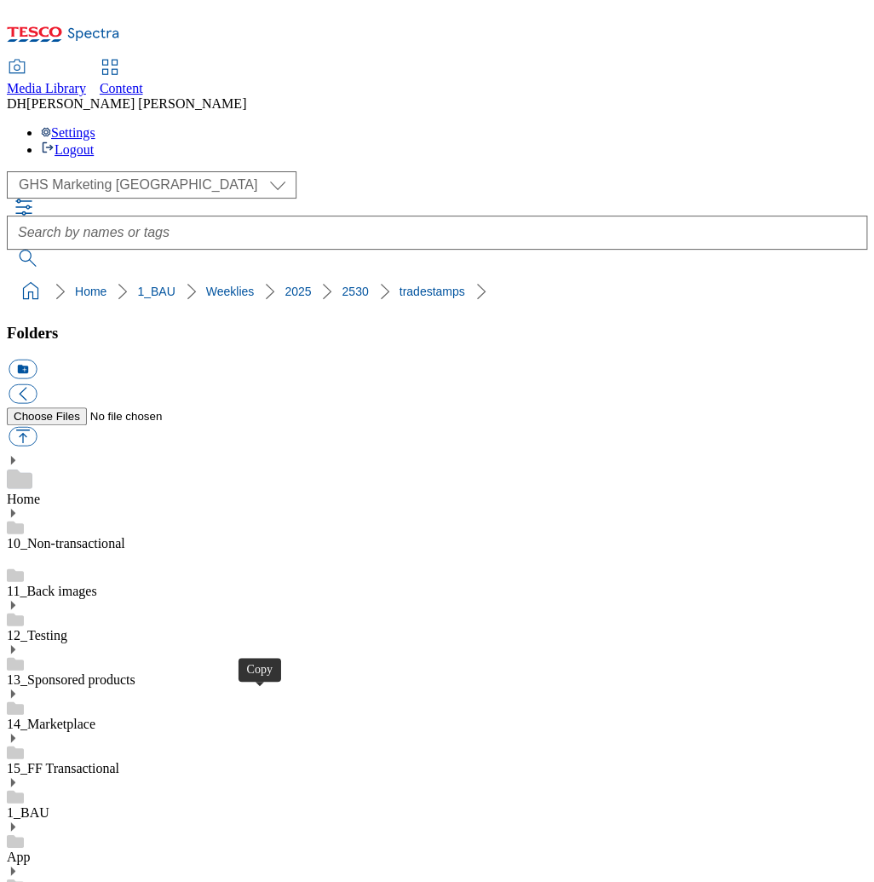
drag, startPoint x: 265, startPoint y: 472, endPoint x: 276, endPoint y: 156, distance: 316.4
